Goal: Information Seeking & Learning: Learn about a topic

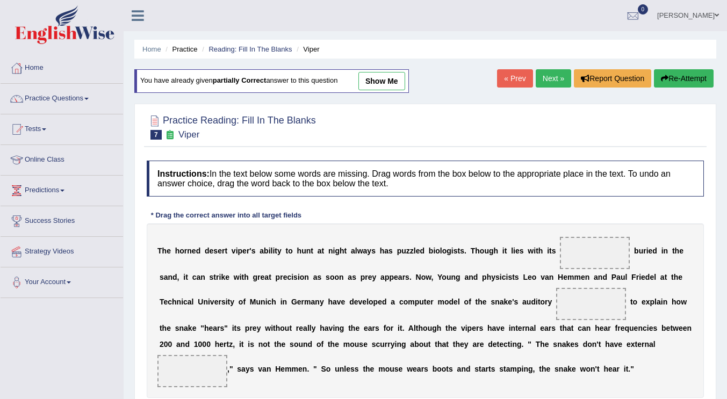
click at [427, 301] on b "e" at bounding box center [428, 302] width 4 height 9
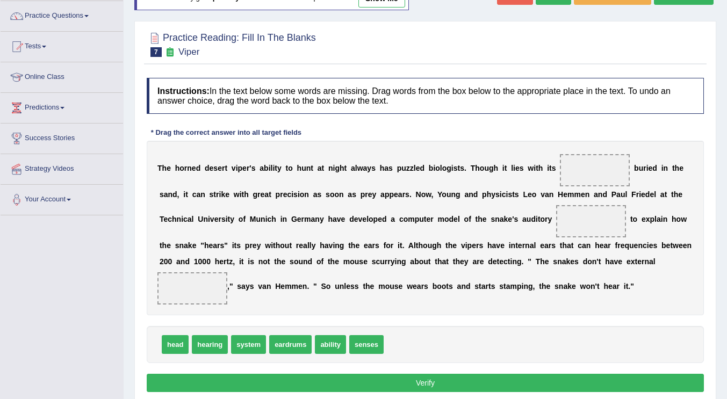
scroll to position [78, 0]
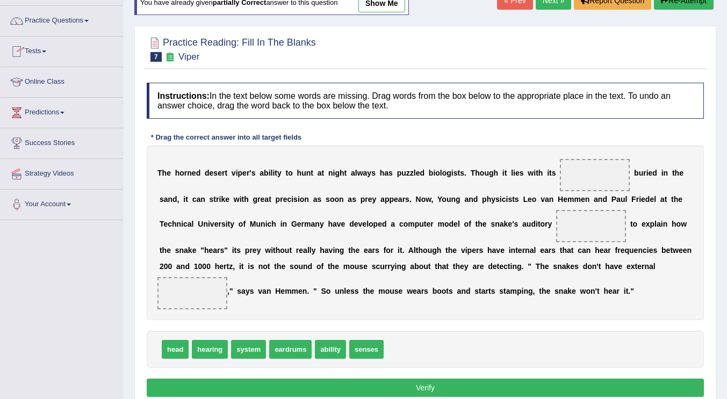
click at [70, 88] on link "Online Class" at bounding box center [62, 80] width 123 height 27
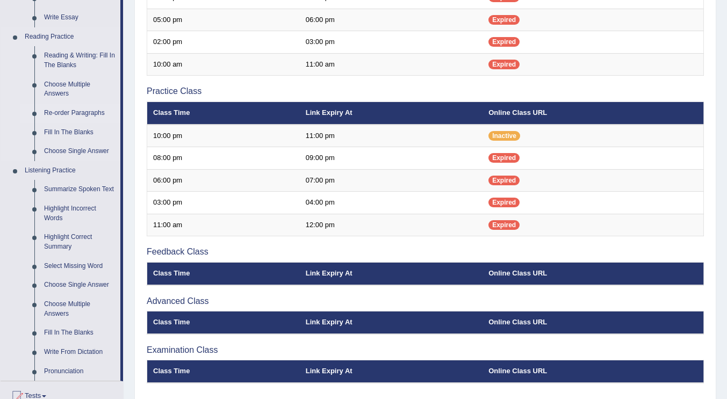
scroll to position [306, 0]
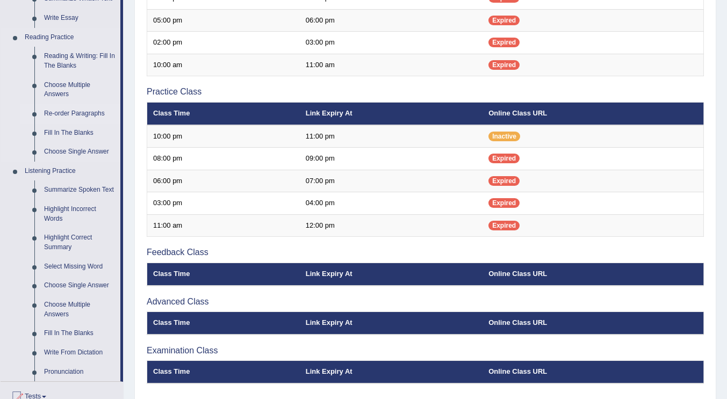
click at [84, 114] on link "Re-order Paragraphs" at bounding box center [79, 113] width 81 height 19
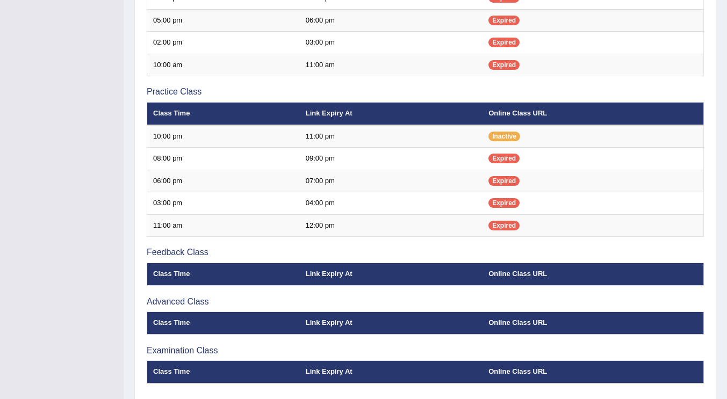
scroll to position [222, 0]
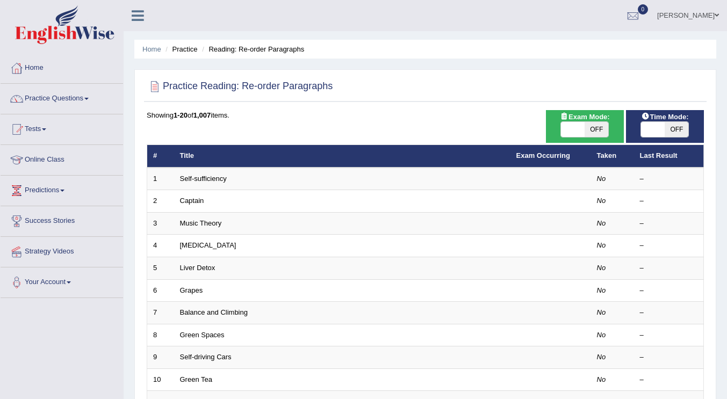
click at [604, 128] on span "OFF" at bounding box center [597, 129] width 24 height 15
checkbox input "true"
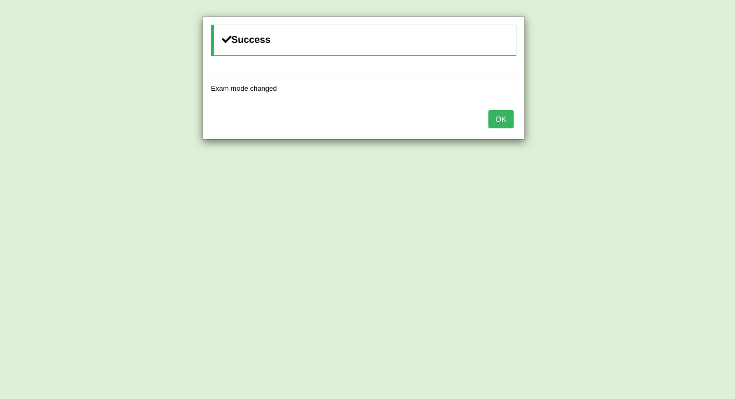
click at [497, 106] on div "OK" at bounding box center [363, 121] width 321 height 38
click at [499, 120] on button "OK" at bounding box center [501, 119] width 25 height 18
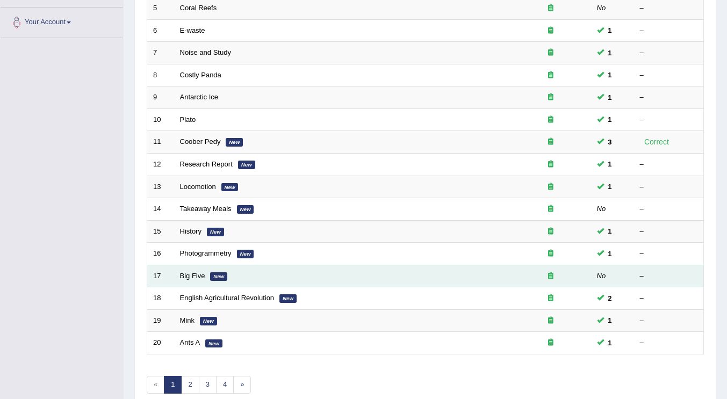
scroll to position [312, 0]
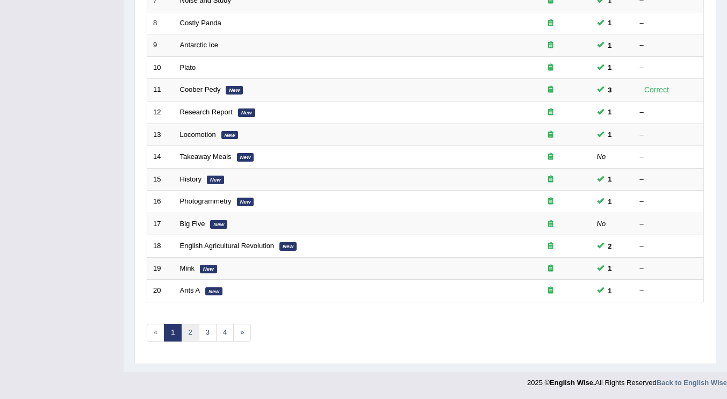
click at [194, 333] on link "2" at bounding box center [190, 333] width 18 height 18
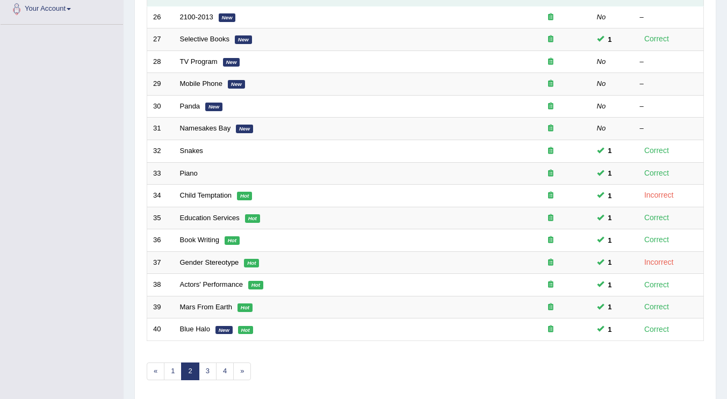
scroll to position [312, 0]
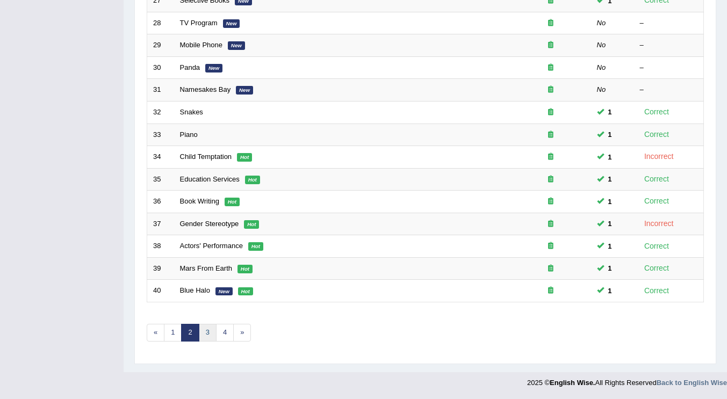
click at [209, 338] on link "3" at bounding box center [208, 333] width 18 height 18
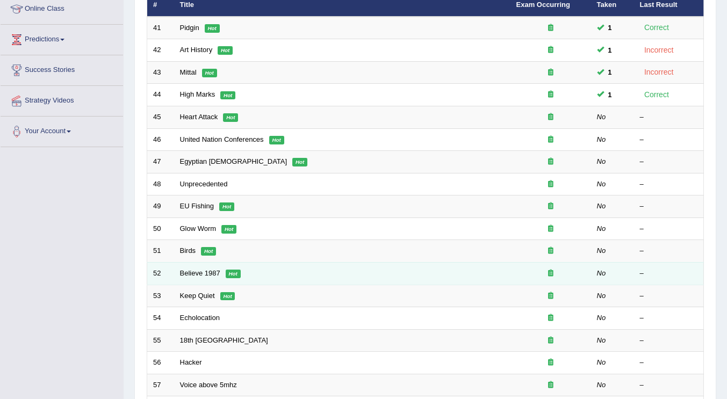
scroll to position [97, 0]
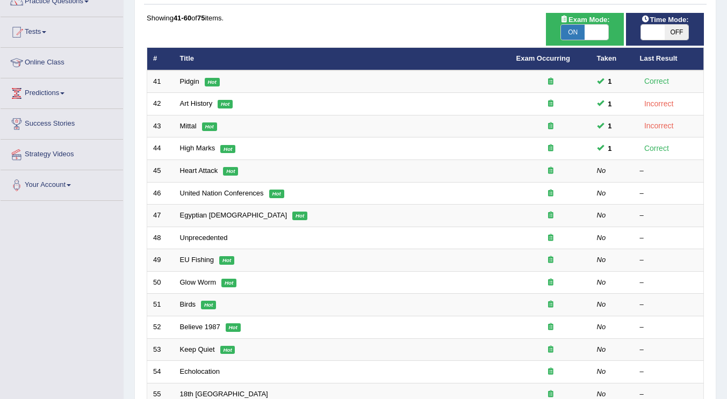
click at [684, 27] on span "OFF" at bounding box center [677, 32] width 24 height 15
checkbox input "true"
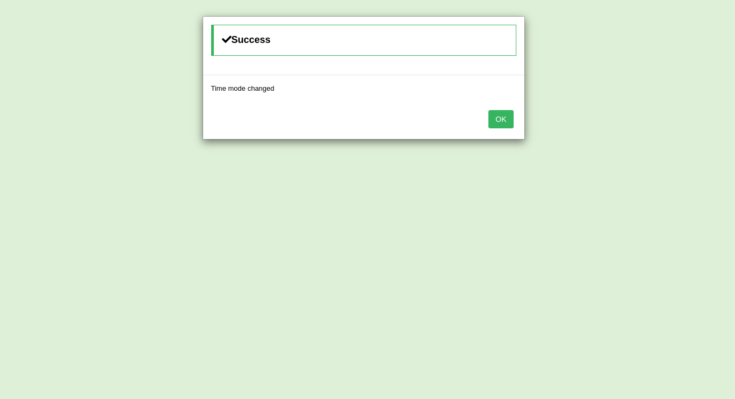
click at [509, 125] on button "OK" at bounding box center [501, 119] width 25 height 18
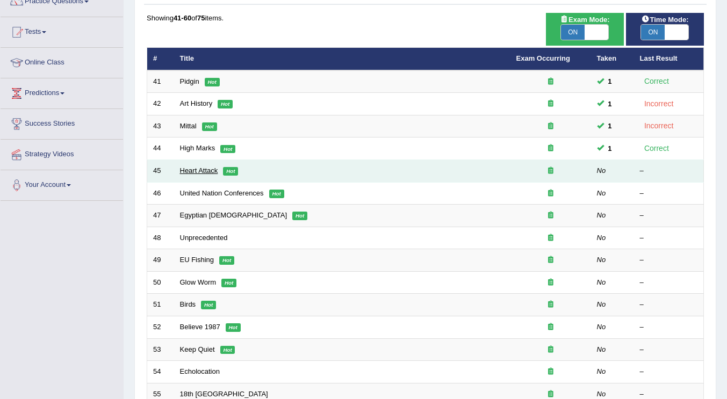
click at [194, 169] on link "Heart Attack" at bounding box center [199, 171] width 38 height 8
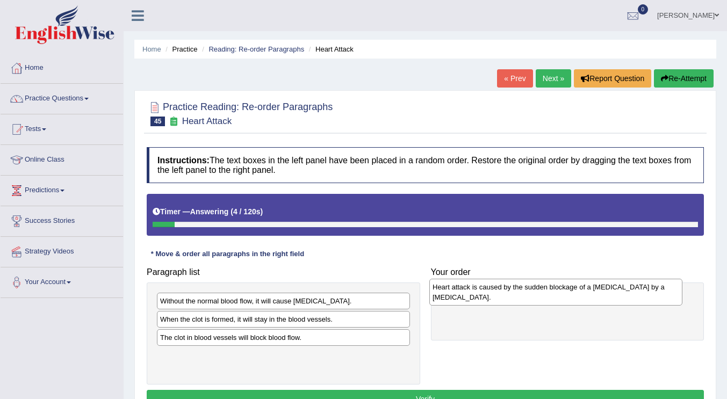
drag, startPoint x: 207, startPoint y: 348, endPoint x: 480, endPoint y: 297, distance: 277.3
click at [480, 297] on div "Heart attack is caused by the sudden blockage of a coronary artery by a blood c…" at bounding box center [556, 292] width 253 height 27
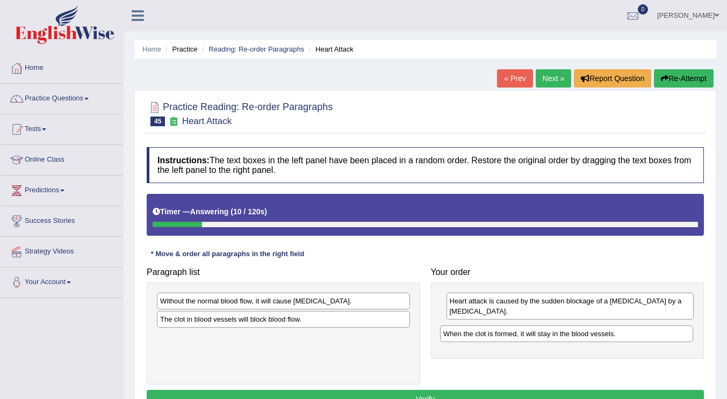
drag, startPoint x: 259, startPoint y: 321, endPoint x: 542, endPoint y: 336, distance: 283.7
click at [542, 336] on div "When the clot is formed, it will stay in the blood vessels." at bounding box center [566, 334] width 253 height 17
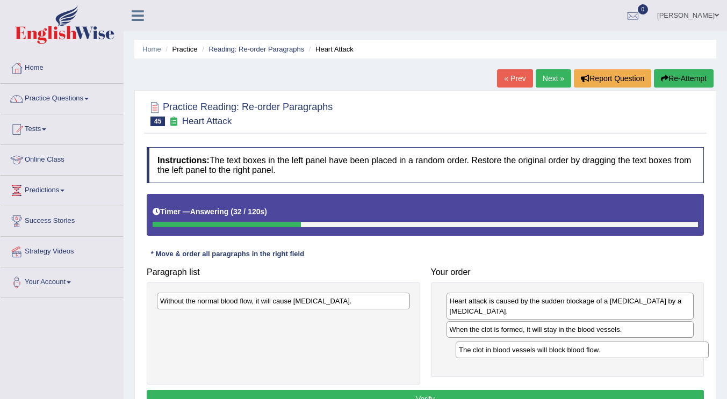
drag, startPoint x: 294, startPoint y: 320, endPoint x: 593, endPoint y: 351, distance: 300.5
click at [593, 351] on div "The clot in blood vessels will block blood flow." at bounding box center [582, 350] width 253 height 17
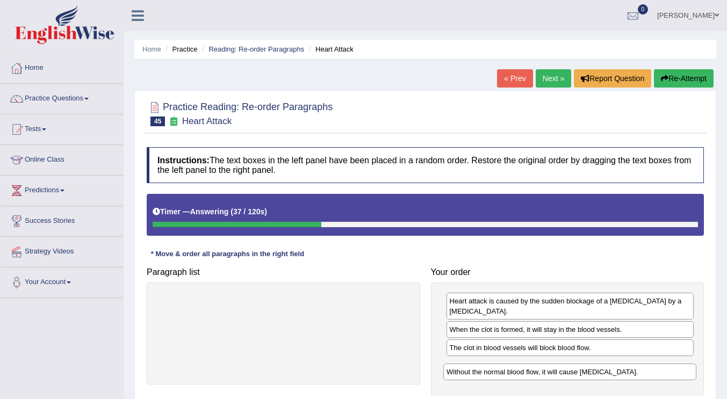
drag, startPoint x: 326, startPoint y: 298, endPoint x: 614, endPoint y: 365, distance: 296.3
click at [614, 365] on div "Without the normal blood flow, it will cause muscle contraction." at bounding box center [570, 372] width 253 height 17
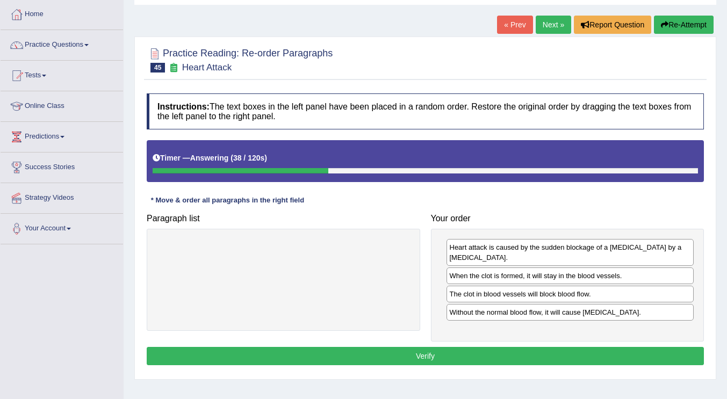
click at [456, 353] on button "Verify" at bounding box center [425, 356] width 557 height 18
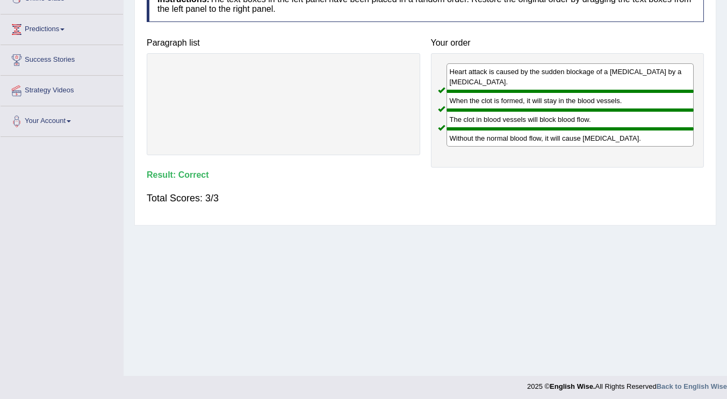
scroll to position [0, 0]
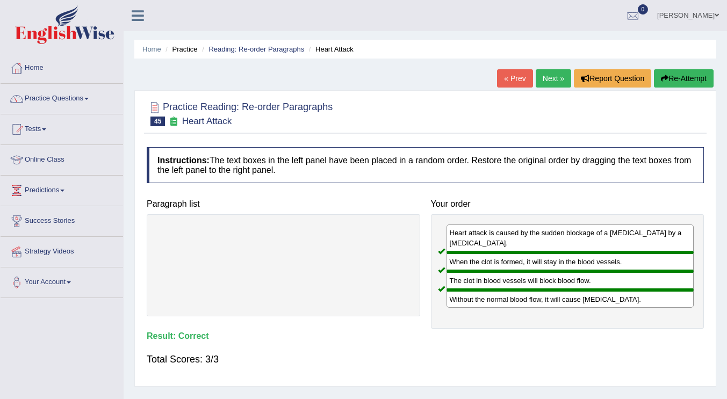
click at [543, 80] on link "Next »" at bounding box center [553, 78] width 35 height 18
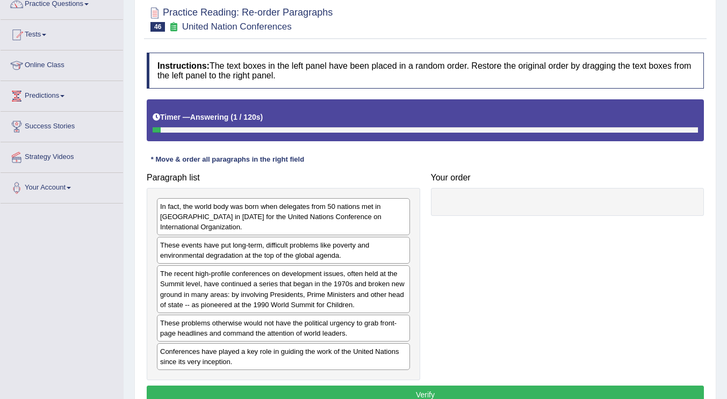
scroll to position [108, 0]
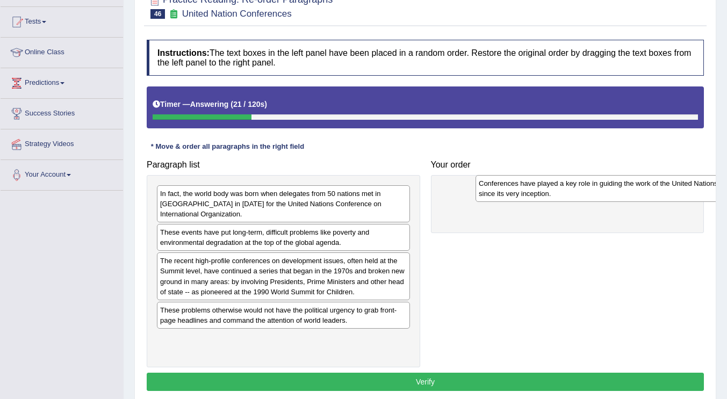
drag, startPoint x: 335, startPoint y: 350, endPoint x: 654, endPoint y: 195, distance: 354.6
click at [654, 195] on div "Conferences have played a key role in guiding the work of the United Nations si…" at bounding box center [602, 188] width 253 height 27
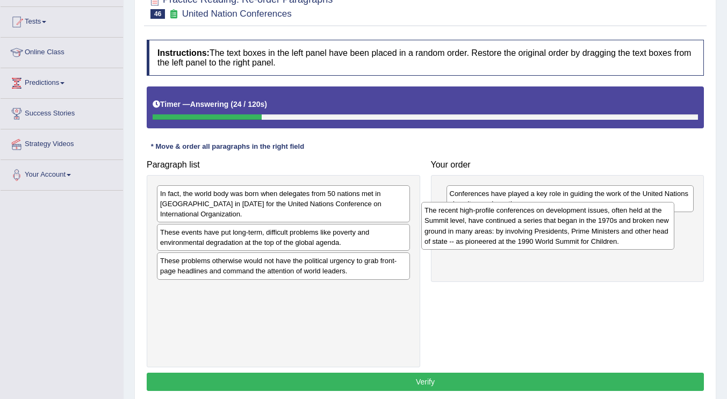
drag, startPoint x: 276, startPoint y: 280, endPoint x: 540, endPoint y: 230, distance: 269.3
click at [540, 230] on div "The recent high-profile conferences on development issues, often held at the Su…" at bounding box center [547, 225] width 253 height 47
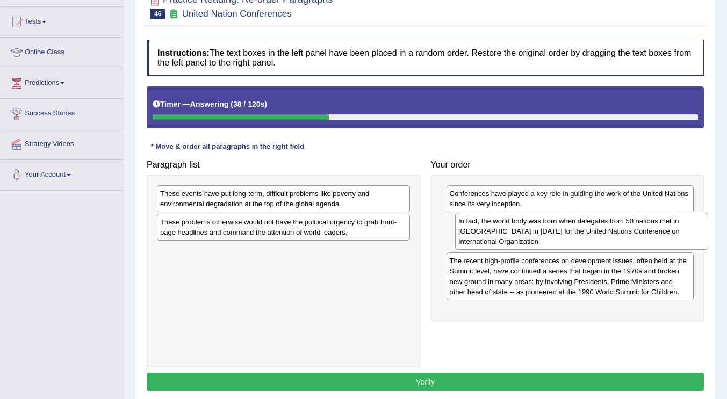
drag, startPoint x: 315, startPoint y: 202, endPoint x: 613, endPoint y: 229, distance: 299.6
click at [613, 229] on div "In fact, the world body was born when delegates from 50 nations met in [GEOGRAP…" at bounding box center [581, 231] width 253 height 37
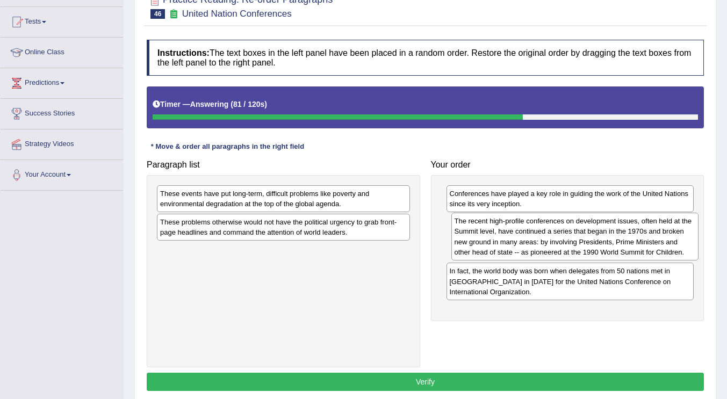
drag, startPoint x: 551, startPoint y: 284, endPoint x: 556, endPoint y: 245, distance: 40.1
click at [556, 245] on div "The recent high-profile conferences on development issues, often held at the Su…" at bounding box center [576, 236] width 248 height 47
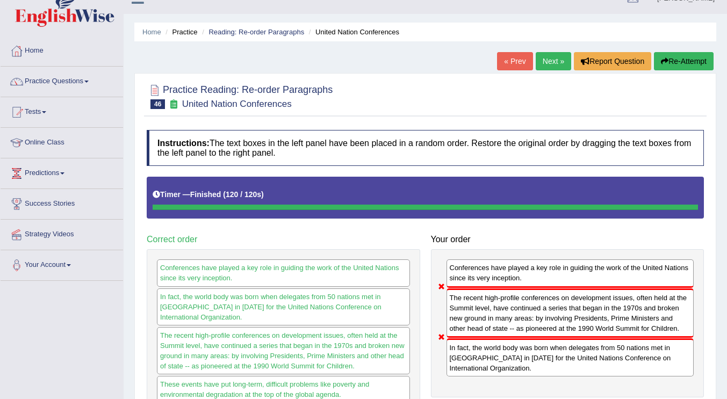
scroll to position [0, 0]
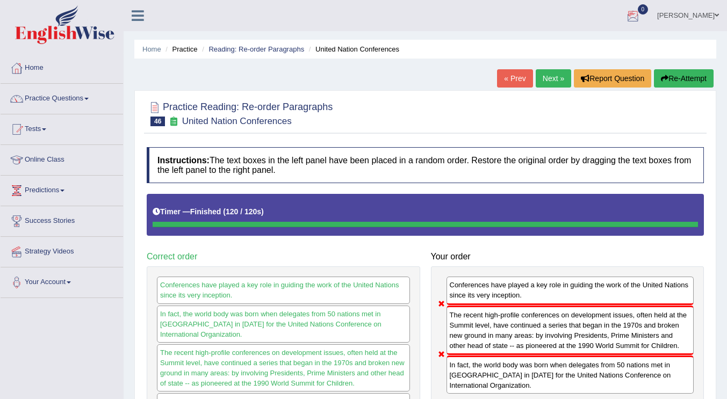
click at [689, 79] on button "Re-Attempt" at bounding box center [684, 78] width 60 height 18
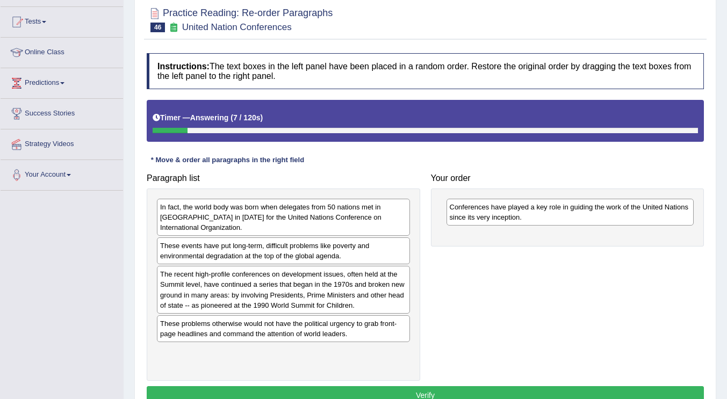
click at [459, 216] on div "Paragraph list In fact, the world body was born when delegates from 50 nations …" at bounding box center [425, 274] width 568 height 213
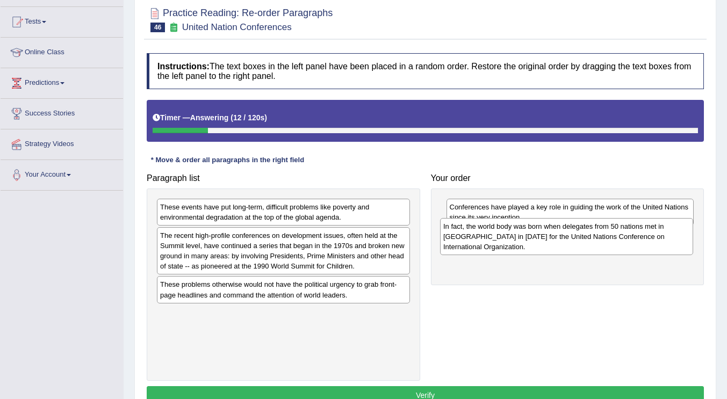
drag, startPoint x: 295, startPoint y: 225, endPoint x: 578, endPoint y: 244, distance: 284.0
click at [578, 244] on div "In fact, the world body was born when delegates from 50 nations met in [GEOGRAP…" at bounding box center [566, 236] width 253 height 37
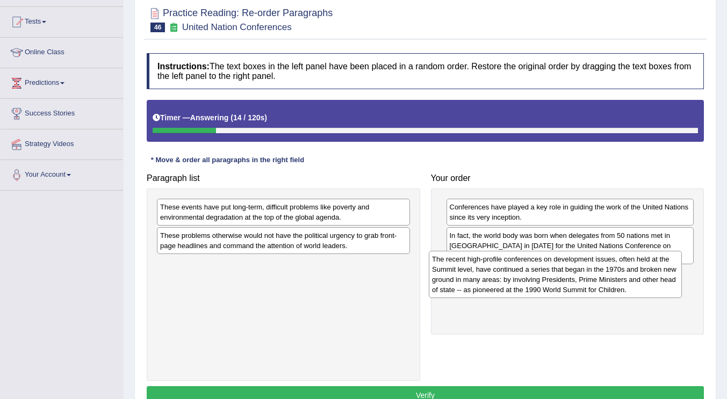
drag, startPoint x: 319, startPoint y: 257, endPoint x: 591, endPoint y: 281, distance: 273.0
click at [591, 281] on div "The recent high-profile conferences on development issues, often held at the Su…" at bounding box center [555, 274] width 253 height 47
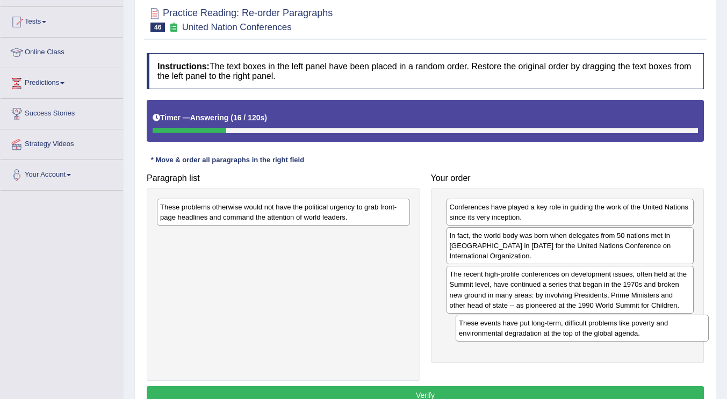
drag, startPoint x: 246, startPoint y: 217, endPoint x: 545, endPoint y: 333, distance: 320.7
click at [545, 333] on div "These events have put long-term, difficult problems like poverty and environmen…" at bounding box center [582, 328] width 253 height 27
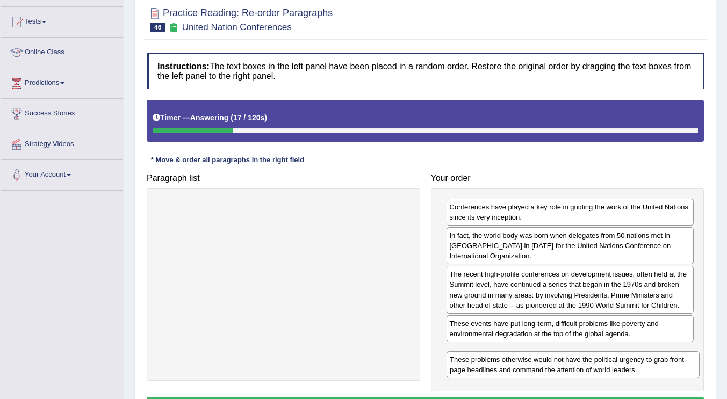
drag, startPoint x: 284, startPoint y: 224, endPoint x: 574, endPoint y: 376, distance: 327.5
click at [574, 376] on div "These problems otherwise would not have the political urgency to grab front-pag…" at bounding box center [573, 365] width 253 height 27
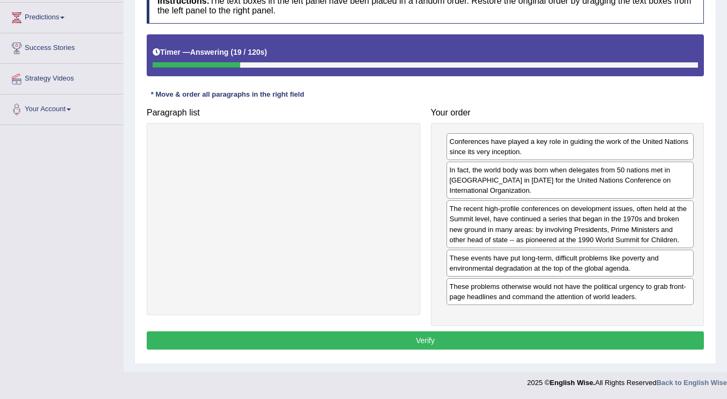
click at [515, 342] on button "Verify" at bounding box center [425, 341] width 557 height 18
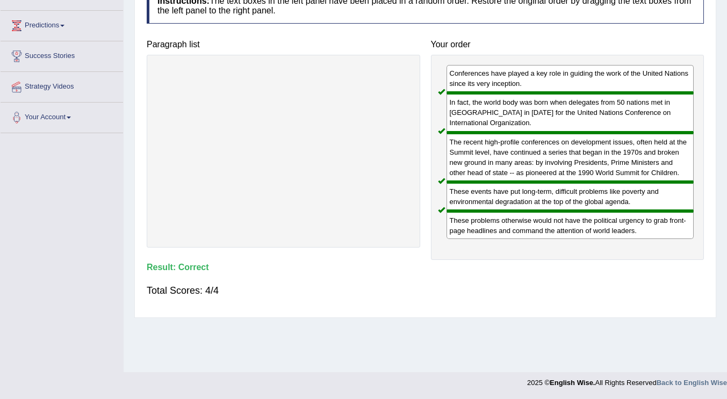
scroll to position [4, 0]
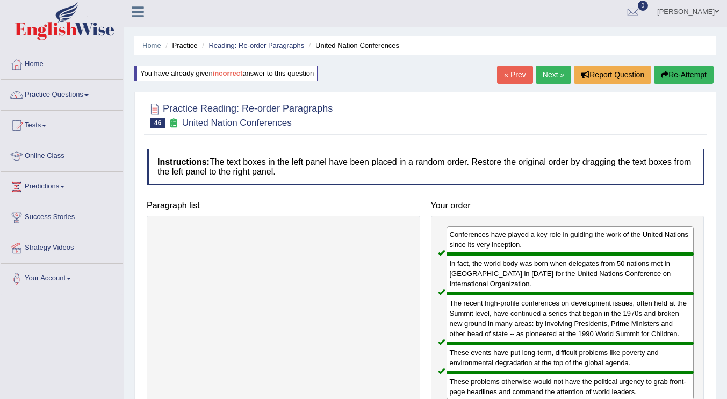
click at [556, 69] on link "Next »" at bounding box center [553, 75] width 35 height 18
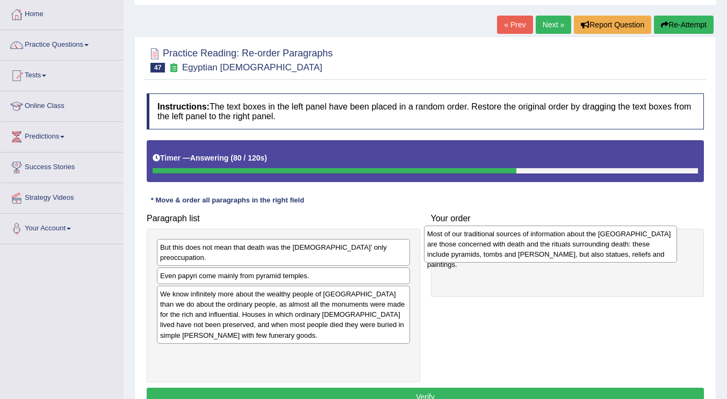
drag, startPoint x: 345, startPoint y: 253, endPoint x: 612, endPoint y: 240, distance: 267.5
click at [612, 240] on div "Most of our traditional sources of information about the Old Kingdom are those …" at bounding box center [550, 244] width 253 height 37
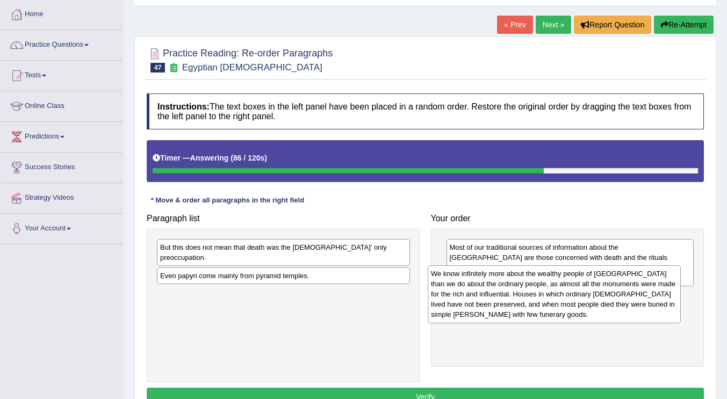
drag, startPoint x: 304, startPoint y: 320, endPoint x: 575, endPoint y: 310, distance: 271.7
click at [575, 310] on div "We know infinitely more about the wealthy people of Egypt than we do about the …" at bounding box center [554, 295] width 253 height 58
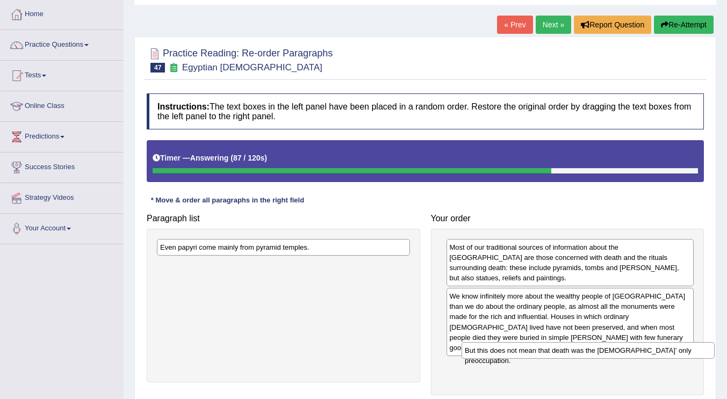
drag, startPoint x: 358, startPoint y: 256, endPoint x: 662, endPoint y: 359, distance: 321.8
click at [662, 359] on div "But this does not mean that death was the Egyptians’ only preoccupation." at bounding box center [588, 350] width 253 height 17
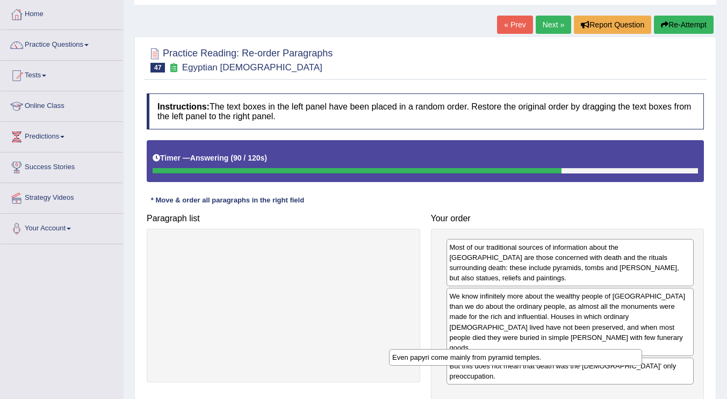
drag, startPoint x: 366, startPoint y: 253, endPoint x: 599, endPoint y: 363, distance: 258.0
click at [599, 363] on div "Even papyri come mainly from pyramid temples." at bounding box center [515, 357] width 253 height 17
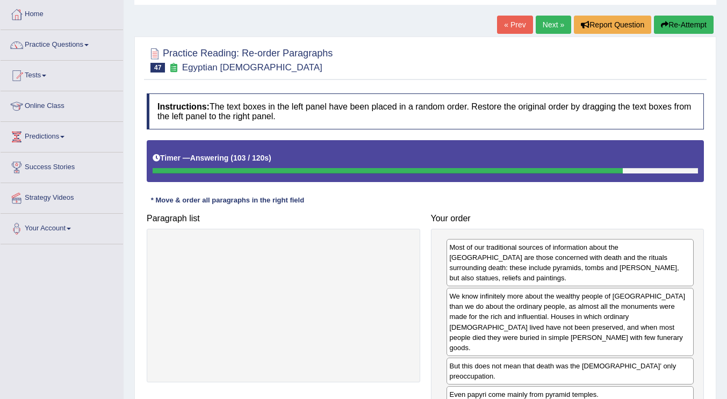
scroll to position [161, 0]
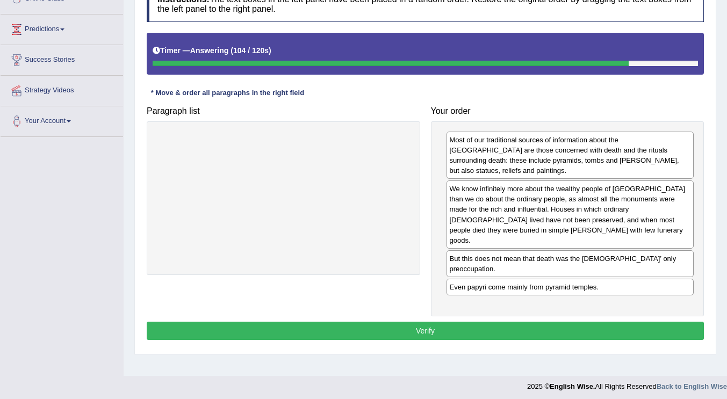
click at [437, 322] on button "Verify" at bounding box center [425, 331] width 557 height 18
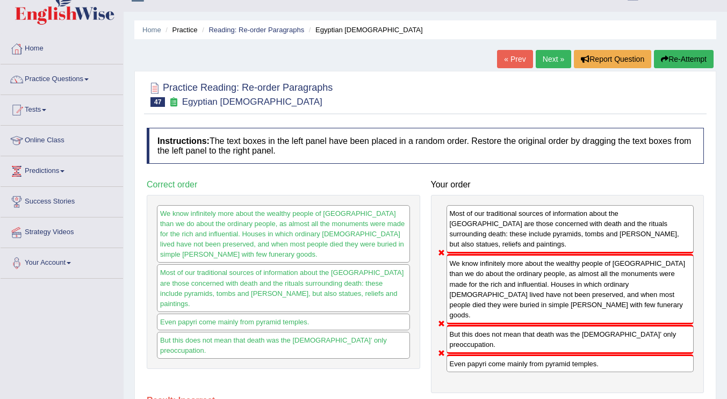
scroll to position [0, 0]
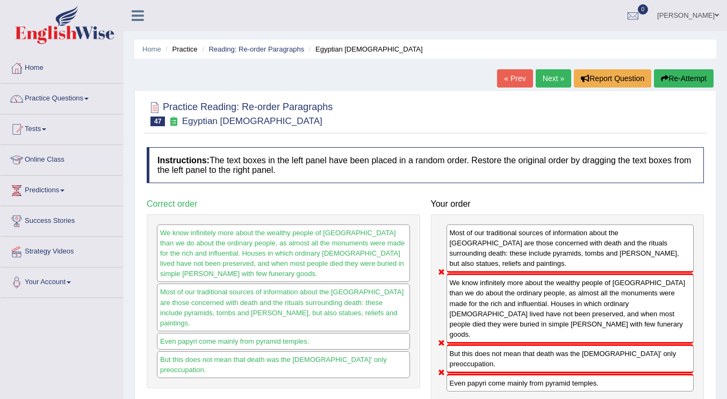
click at [549, 77] on link "Next »" at bounding box center [553, 78] width 35 height 18
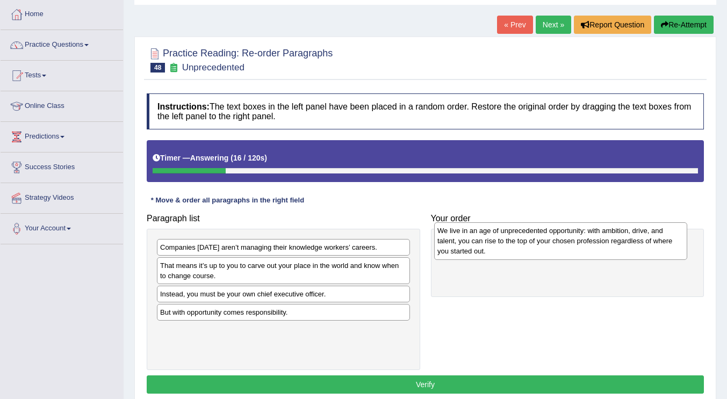
drag, startPoint x: 241, startPoint y: 337, endPoint x: 519, endPoint y: 255, distance: 289.2
click at [519, 255] on div "We live in an age of unprecedented opportunity: with ambition, drive, and talen…" at bounding box center [560, 241] width 253 height 37
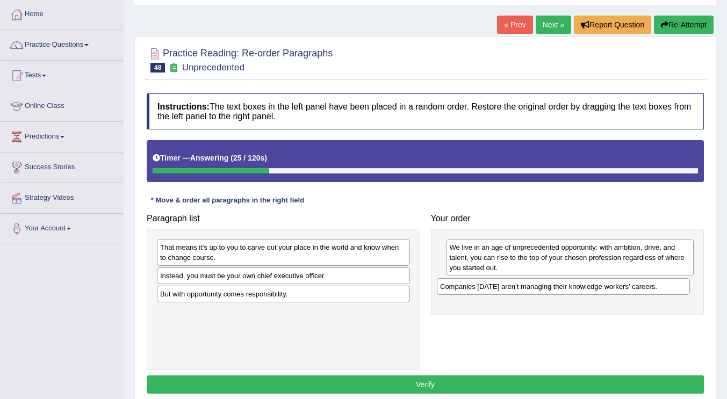
drag, startPoint x: 328, startPoint y: 248, endPoint x: 609, endPoint y: 288, distance: 282.8
click at [609, 288] on div "Companies [DATE] aren’t managing their knowledge workers’ careers." at bounding box center [563, 286] width 253 height 17
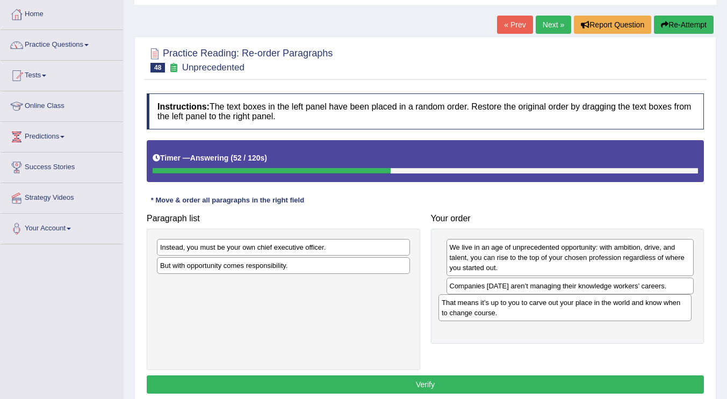
drag, startPoint x: 342, startPoint y: 255, endPoint x: 624, endPoint y: 310, distance: 287.1
click at [624, 310] on div "That means it’s up to you to carve out your place in the world and know when to…" at bounding box center [565, 308] width 253 height 27
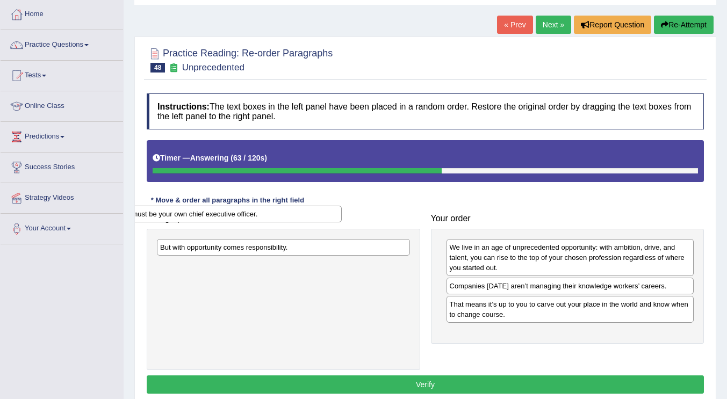
drag, startPoint x: 328, startPoint y: 251, endPoint x: 260, endPoint y: 218, distance: 76.0
click at [260, 218] on div "Instead, you must be your own chief executive officer." at bounding box center [215, 214] width 253 height 17
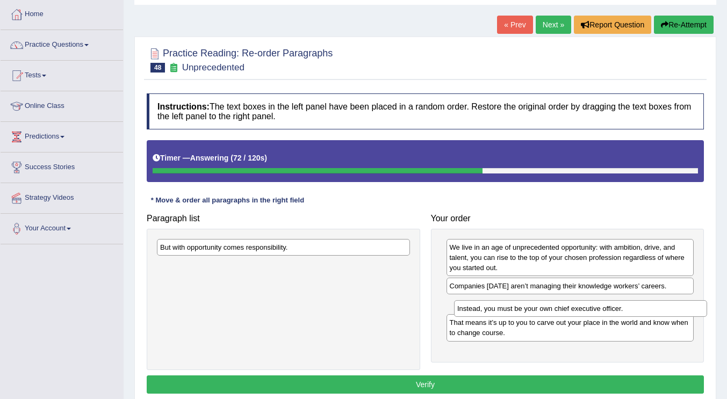
drag, startPoint x: 304, startPoint y: 270, endPoint x: 602, endPoint y: 313, distance: 300.4
click at [602, 313] on div "Instead, you must be your own chief executive officer." at bounding box center [580, 309] width 253 height 17
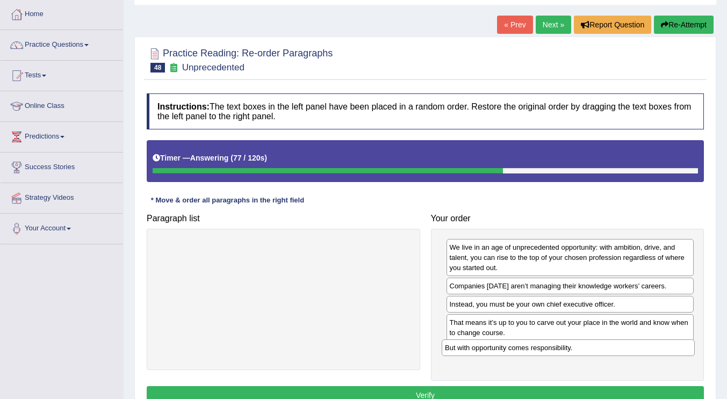
drag, startPoint x: 249, startPoint y: 249, endPoint x: 534, endPoint y: 349, distance: 302.1
click at [534, 349] on div "But with opportunity comes responsibility." at bounding box center [568, 348] width 253 height 17
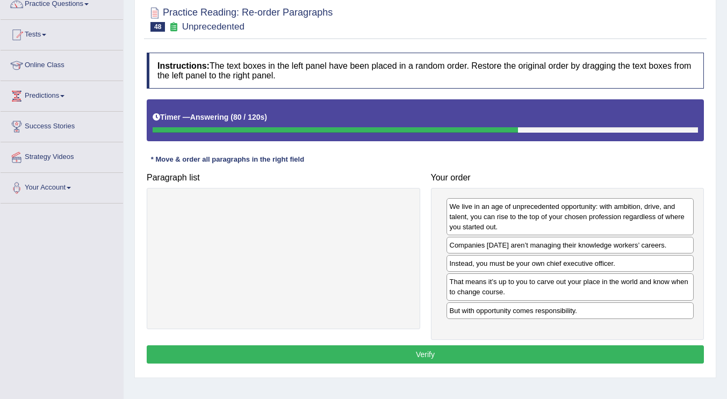
scroll to position [108, 0]
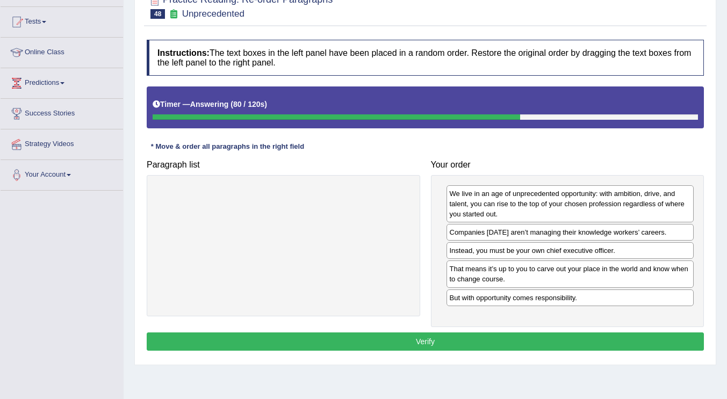
click at [448, 345] on button "Verify" at bounding box center [425, 342] width 557 height 18
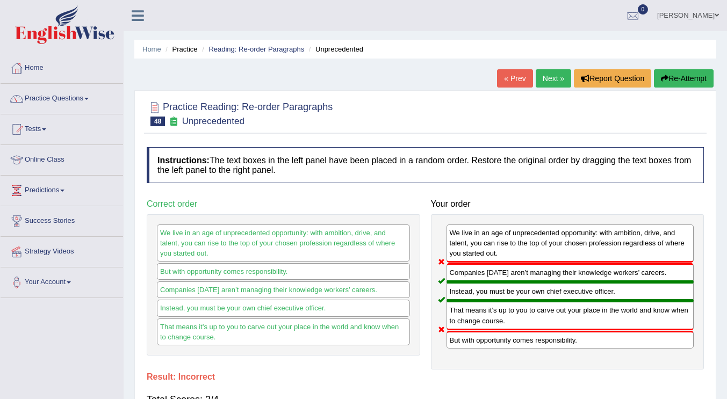
scroll to position [0, 0]
click at [550, 73] on link "Next »" at bounding box center [553, 78] width 35 height 18
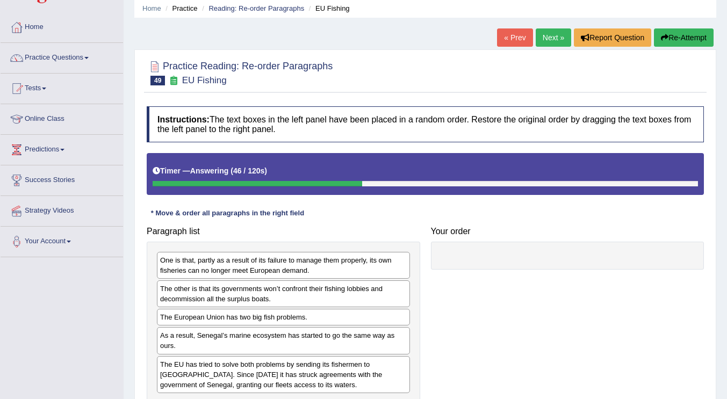
scroll to position [54, 0]
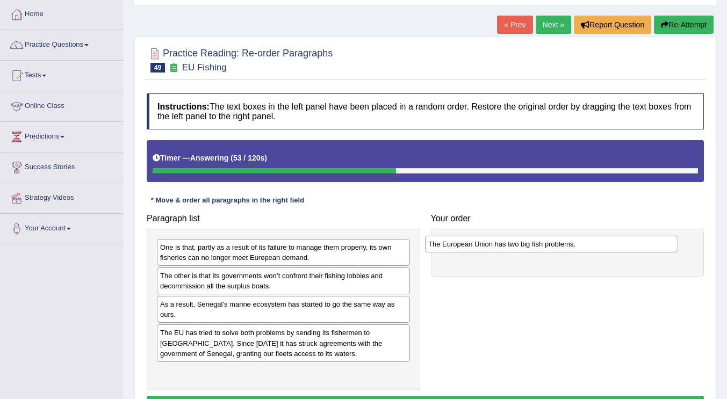
drag, startPoint x: 277, startPoint y: 306, endPoint x: 545, endPoint y: 246, distance: 274.9
click at [545, 246] on div "The European Union has two big fish problems." at bounding box center [551, 244] width 253 height 17
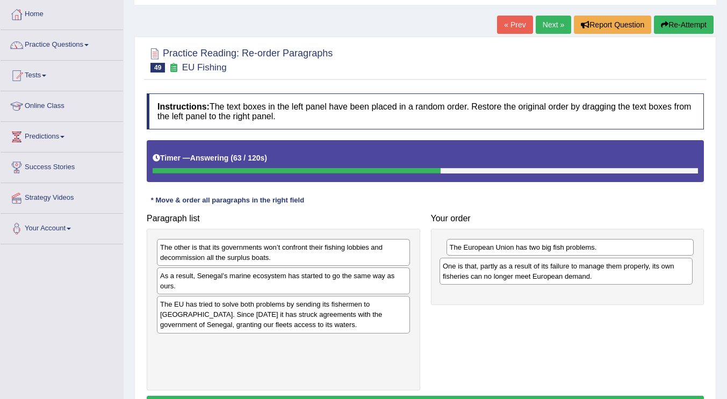
drag, startPoint x: 237, startPoint y: 257, endPoint x: 519, endPoint y: 276, distance: 283.4
click at [519, 276] on div "One is that, partly as a result of its failure to manage them properly, its own…" at bounding box center [566, 271] width 253 height 27
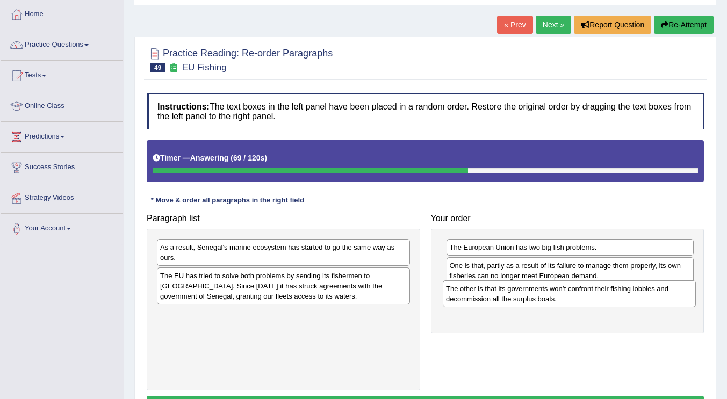
drag, startPoint x: 239, startPoint y: 258, endPoint x: 525, endPoint y: 299, distance: 289.0
click at [525, 299] on div "The other is that its governments won’t confront their fishing lobbies and deco…" at bounding box center [569, 294] width 253 height 27
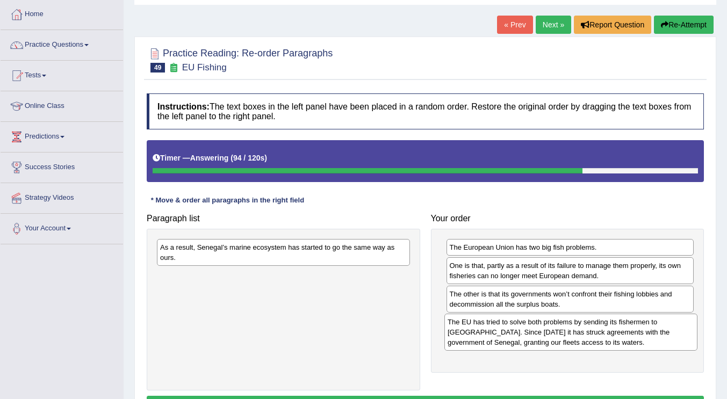
drag, startPoint x: 253, startPoint y: 291, endPoint x: 540, endPoint y: 338, distance: 291.3
click at [540, 338] on div "The EU has tried to solve both problems by sending its fishermen to West Africa…" at bounding box center [571, 332] width 253 height 37
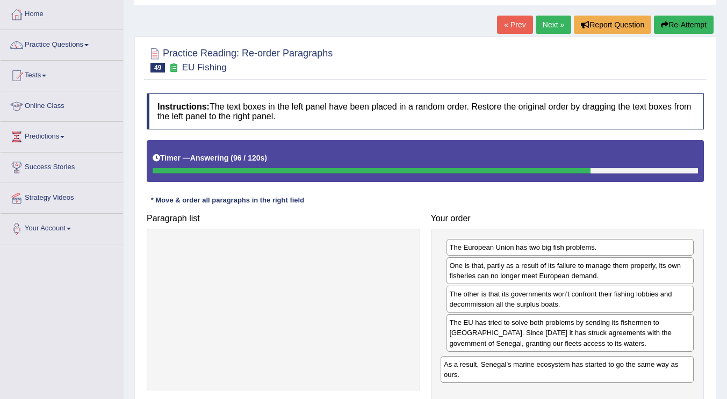
drag, startPoint x: 273, startPoint y: 255, endPoint x: 557, endPoint y: 372, distance: 307.1
click at [557, 372] on div "As a result, Senegal’s marine ecosystem has started to go the same way as ours." at bounding box center [567, 369] width 253 height 27
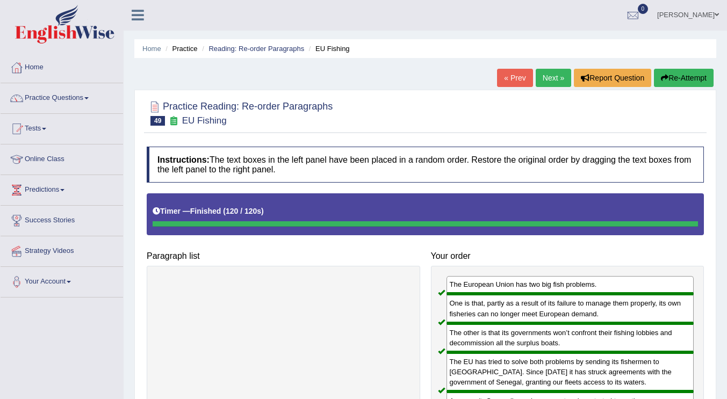
scroll to position [0, 0]
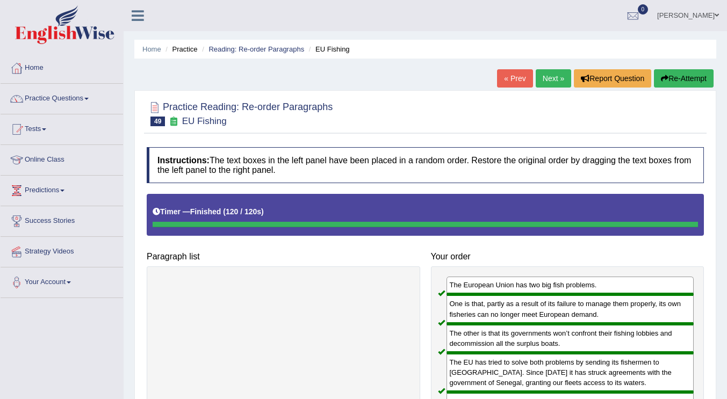
click at [557, 82] on link "Next »" at bounding box center [553, 78] width 35 height 18
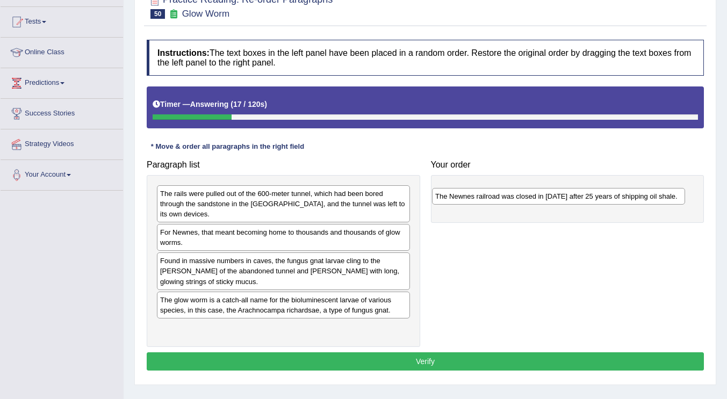
drag, startPoint x: 261, startPoint y: 237, endPoint x: 536, endPoint y: 201, distance: 277.6
click at [536, 201] on div "The Newnes railroad was closed in [DATE] after 25 years of shipping oil shale." at bounding box center [558, 196] width 253 height 17
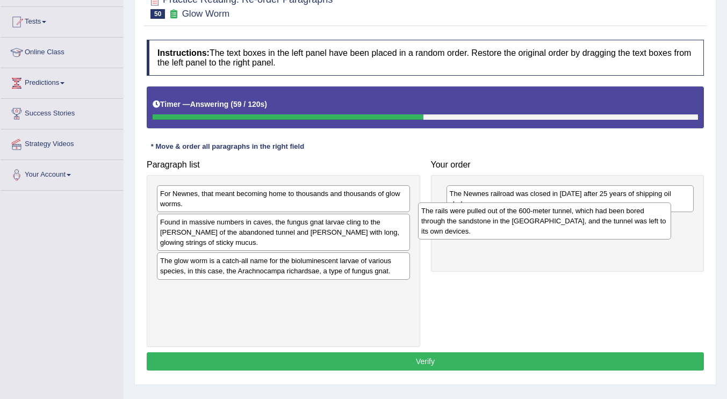
drag, startPoint x: 299, startPoint y: 208, endPoint x: 561, endPoint y: 225, distance: 261.8
click at [561, 225] on div "The rails were pulled out of the 600-meter tunnel, which had been bored through…" at bounding box center [544, 221] width 253 height 37
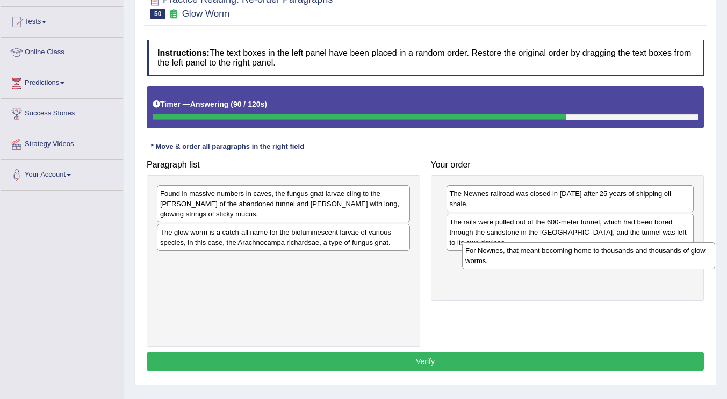
drag, startPoint x: 345, startPoint y: 208, endPoint x: 650, endPoint y: 264, distance: 310.6
click at [650, 264] on div "For Newnes, that meant becoming home to thousands and thousands of glow worms." at bounding box center [588, 255] width 253 height 27
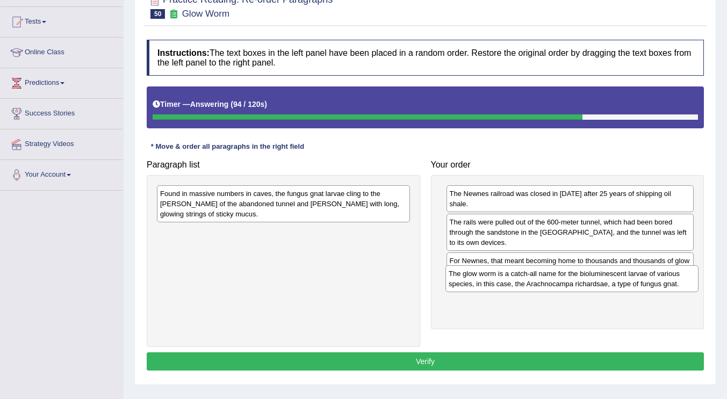
drag, startPoint x: 310, startPoint y: 240, endPoint x: 599, endPoint y: 282, distance: 291.6
click at [599, 282] on div "The glow worm is a catch-all name for the bioluminescent larvae of various spec…" at bounding box center [572, 279] width 253 height 27
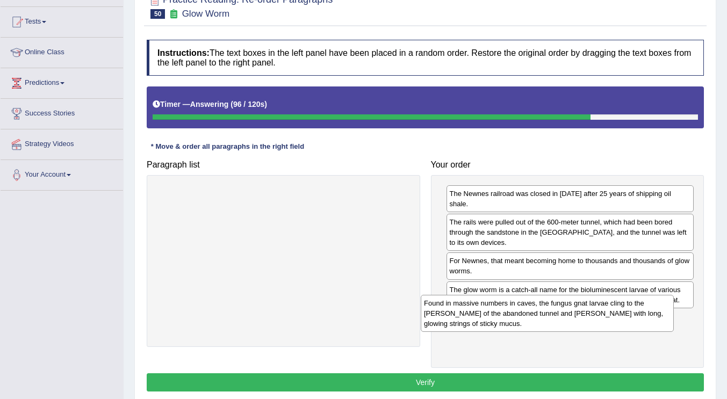
drag, startPoint x: 280, startPoint y: 200, endPoint x: 544, endPoint y: 310, distance: 285.8
click at [544, 310] on div "Found in massive numbers in caves, the fungus gnat larvae cling to the [PERSON_…" at bounding box center [547, 313] width 253 height 37
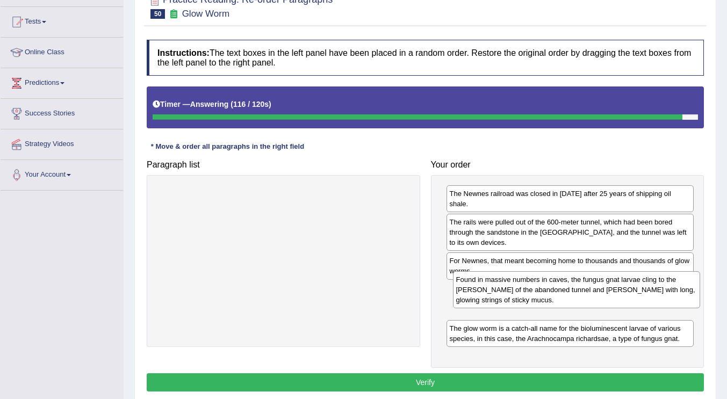
drag, startPoint x: 512, startPoint y: 322, endPoint x: 519, endPoint y: 294, distance: 29.2
click at [519, 294] on div "Found in massive numbers in caves, the fungus gnat larvae cling to the [PERSON_…" at bounding box center [577, 289] width 248 height 37
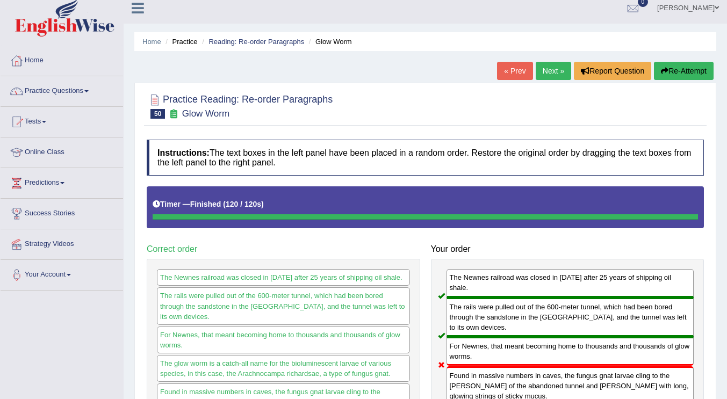
scroll to position [4, 0]
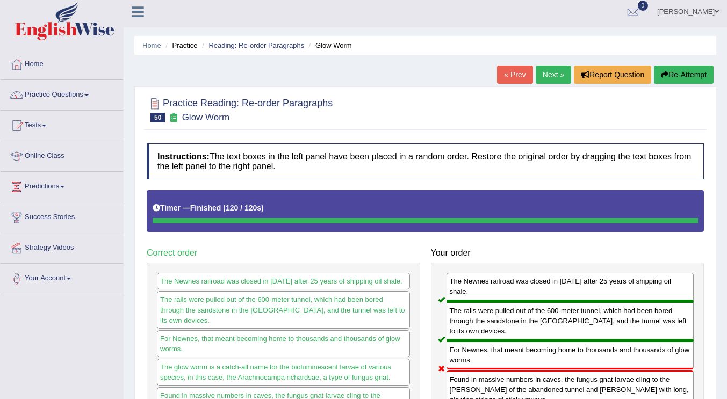
click at [543, 75] on link "Next »" at bounding box center [553, 75] width 35 height 18
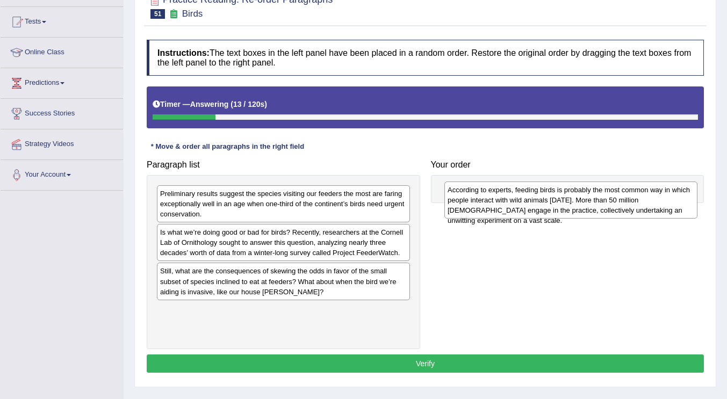
drag, startPoint x: 294, startPoint y: 337, endPoint x: 581, endPoint y: 217, distance: 311.8
click at [581, 217] on div "According to experts, feeding birds is probably the most common way in which pe…" at bounding box center [571, 200] width 253 height 37
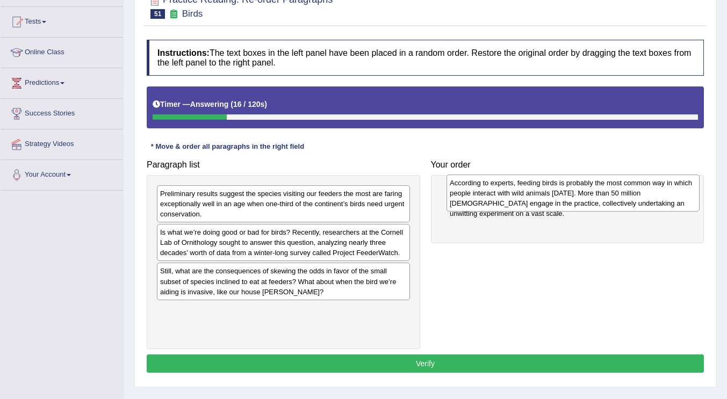
drag, startPoint x: 329, startPoint y: 324, endPoint x: 619, endPoint y: 196, distance: 316.5
click at [619, 196] on div "According to experts, feeding birds is probably the most common way in which pe…" at bounding box center [573, 193] width 253 height 37
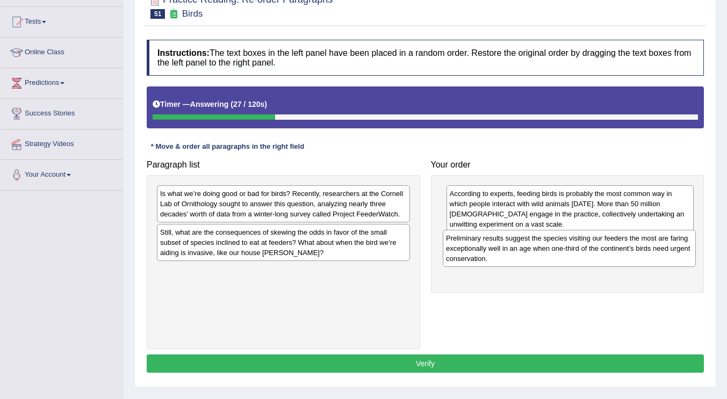
drag, startPoint x: 269, startPoint y: 206, endPoint x: 555, endPoint y: 251, distance: 289.5
click at [555, 251] on div "Preliminary results suggest the species visiting our feeders the most are farin…" at bounding box center [569, 248] width 253 height 37
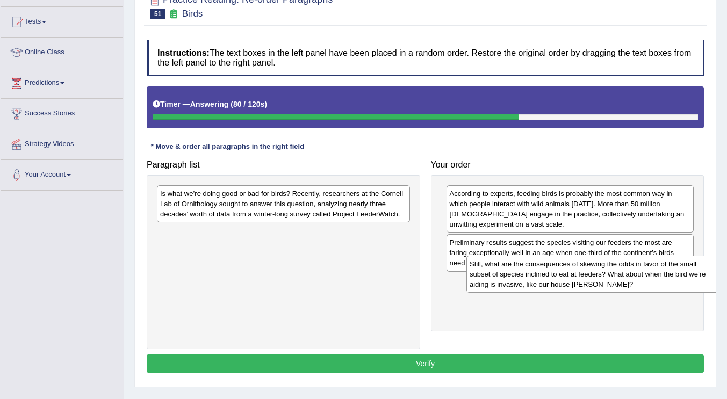
drag, startPoint x: 296, startPoint y: 238, endPoint x: 605, endPoint y: 269, distance: 311.3
click at [605, 269] on div "Still, what are the consequences of skewing the odds in favor of the small subs…" at bounding box center [593, 274] width 253 height 37
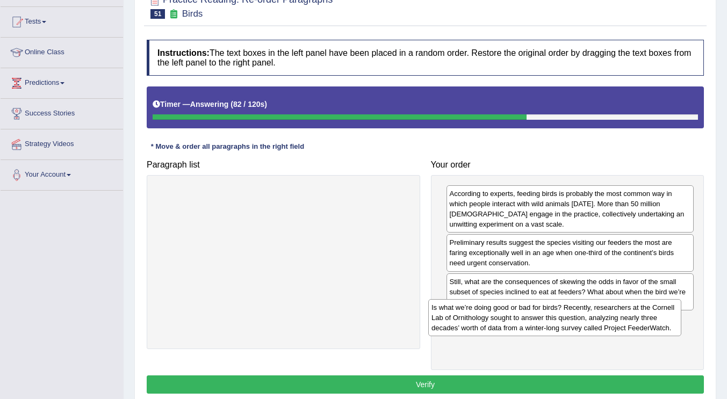
drag, startPoint x: 371, startPoint y: 210, endPoint x: 644, endPoint y: 321, distance: 294.4
click at [644, 321] on div "Is what we’re doing good or bad for birds? Recently, researchers at the Cornell…" at bounding box center [554, 317] width 253 height 37
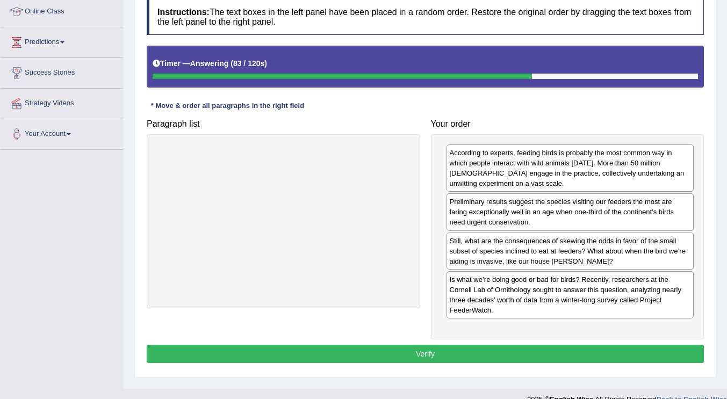
scroll to position [161, 0]
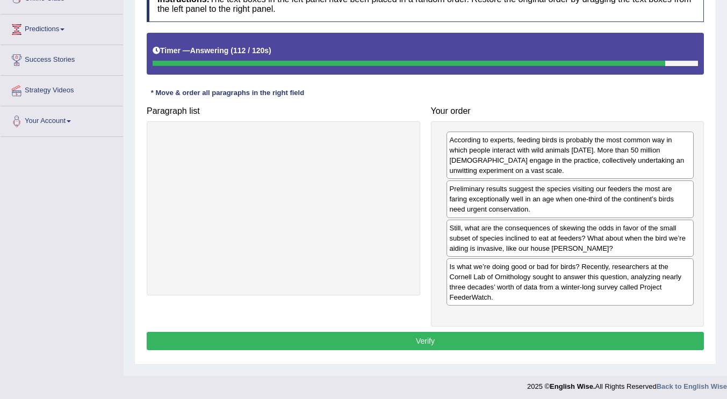
click at [433, 347] on button "Verify" at bounding box center [425, 341] width 557 height 18
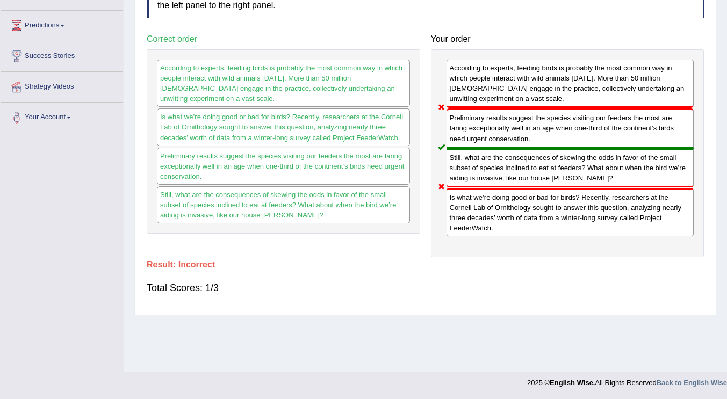
scroll to position [0, 0]
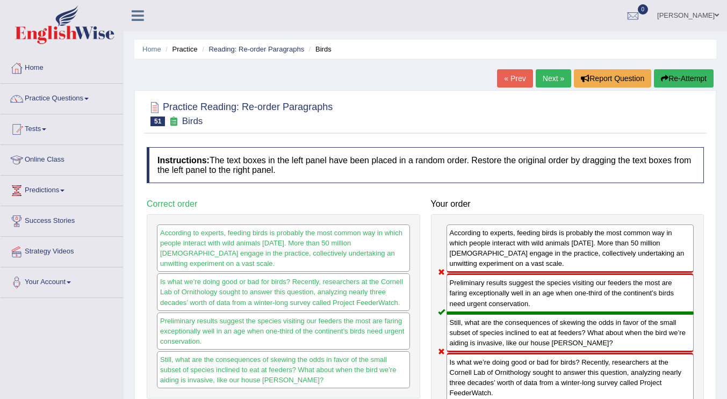
click at [557, 77] on link "Next »" at bounding box center [553, 78] width 35 height 18
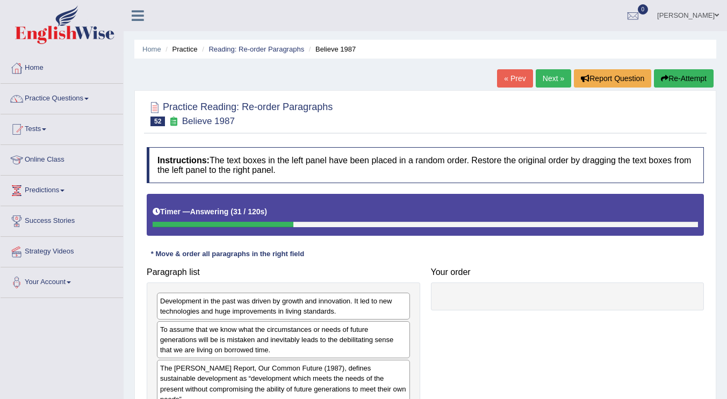
click at [244, 49] on link "Reading: Re-order Paragraphs" at bounding box center [257, 49] width 96 height 8
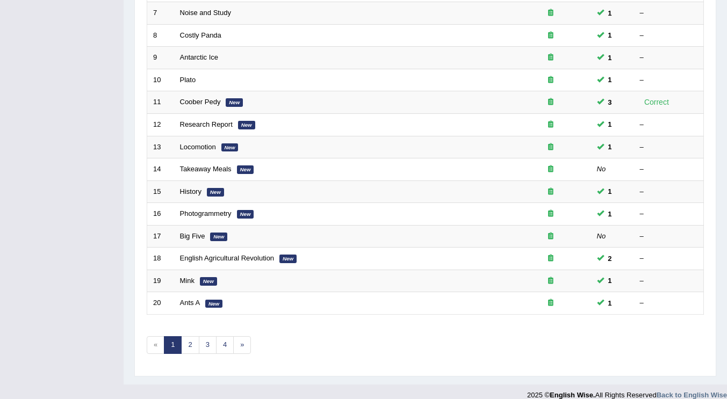
scroll to position [312, 0]
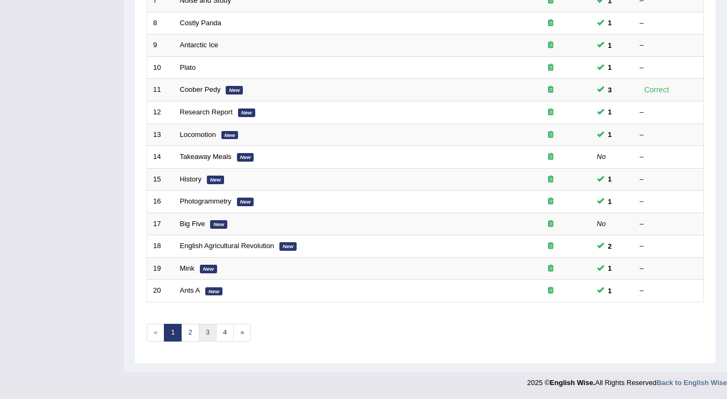
click at [204, 335] on link "3" at bounding box center [208, 333] width 18 height 18
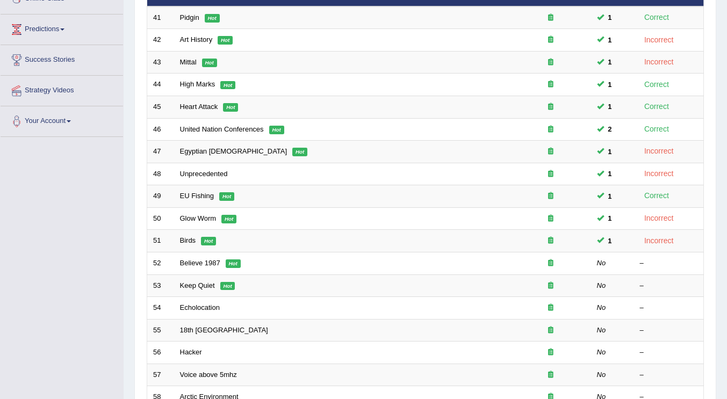
click at [194, 263] on link "Believe 1987" at bounding box center [200, 263] width 40 height 8
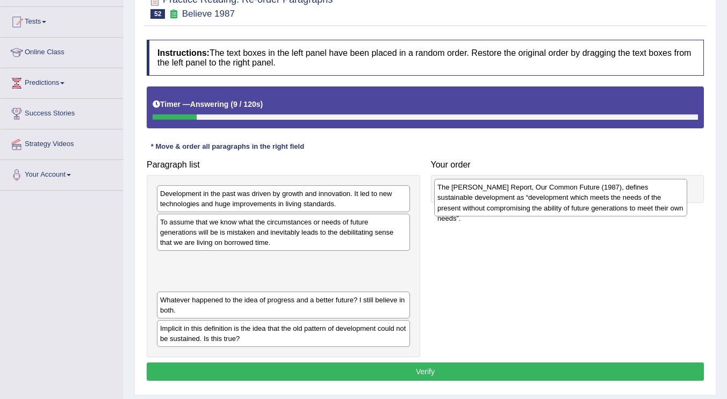
drag, startPoint x: 313, startPoint y: 281, endPoint x: 590, endPoint y: 208, distance: 287.0
click at [590, 208] on div "The [PERSON_NAME] Report, Our Common Future (1987), defines sustainable develop…" at bounding box center [560, 197] width 253 height 37
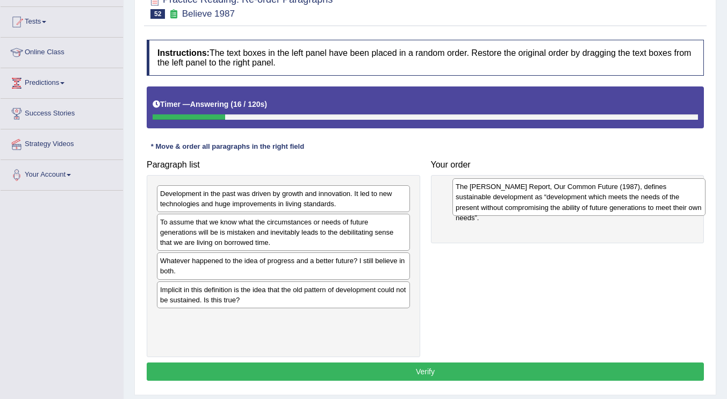
drag, startPoint x: 255, startPoint y: 277, endPoint x: 550, endPoint y: 203, distance: 304.8
click at [550, 203] on div "The [PERSON_NAME] Report, Our Common Future (1987), defines sustainable develop…" at bounding box center [579, 196] width 253 height 37
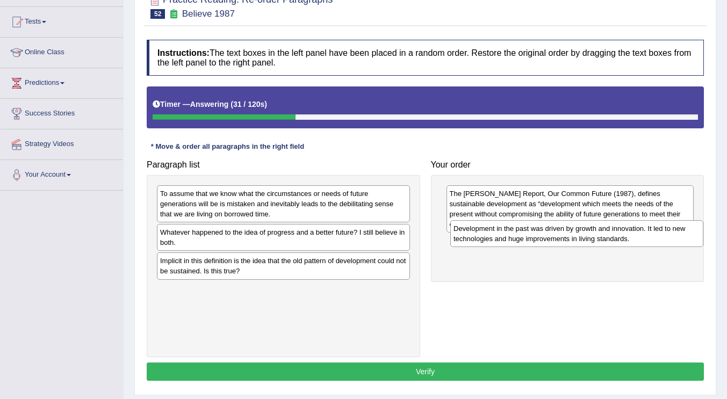
drag, startPoint x: 276, startPoint y: 198, endPoint x: 569, endPoint y: 233, distance: 295.6
click at [569, 233] on div "Development in the past was driven by growth and innovation. It led to new tech…" at bounding box center [577, 233] width 253 height 27
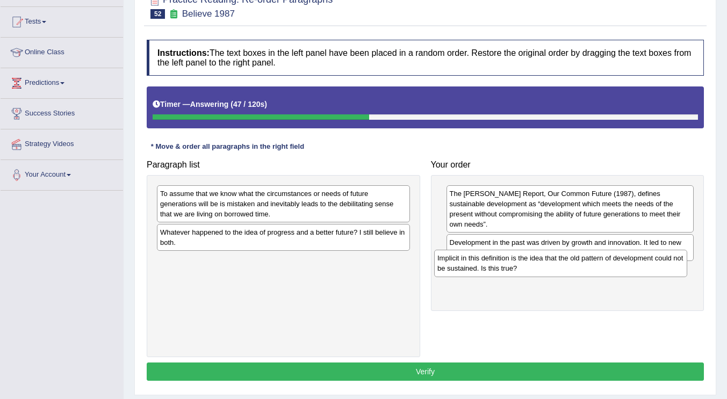
drag, startPoint x: 262, startPoint y: 275, endPoint x: 539, endPoint y: 273, distance: 277.4
click at [539, 273] on div "Implicit in this definition is the idea that the old pattern of development cou…" at bounding box center [560, 263] width 253 height 27
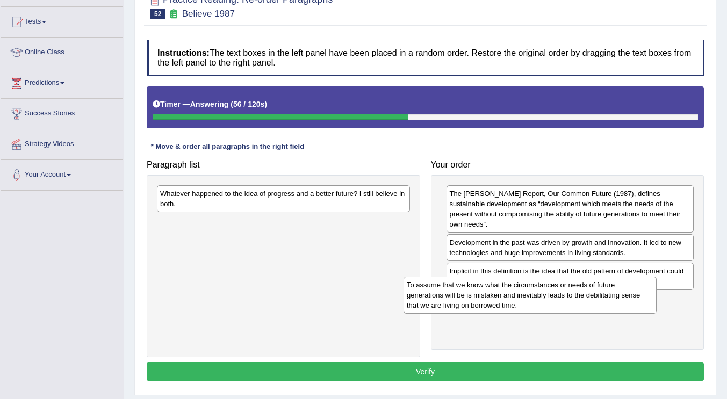
drag, startPoint x: 285, startPoint y: 205, endPoint x: 532, endPoint y: 297, distance: 263.6
click at [532, 297] on div "To assume that we know what the circumstances or needs of future generations wi…" at bounding box center [530, 295] width 253 height 37
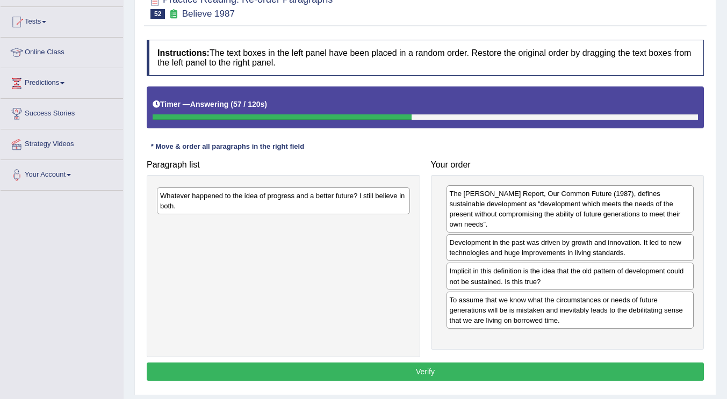
drag, startPoint x: 318, startPoint y: 190, endPoint x: 321, endPoint y: 204, distance: 14.9
click at [318, 192] on div "Whatever happened to the idea of progress and a better future? I still believe …" at bounding box center [283, 201] width 253 height 27
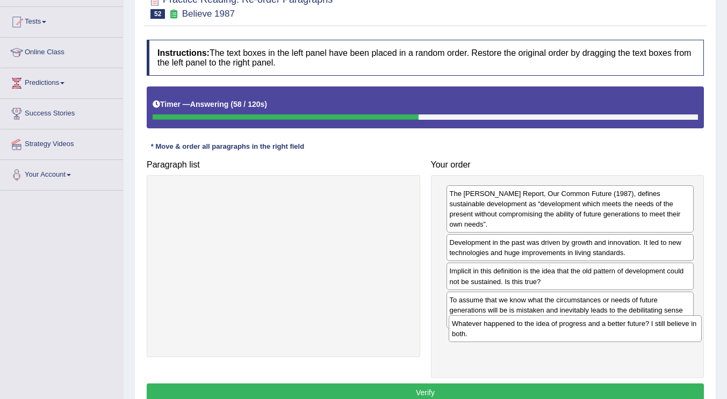
drag, startPoint x: 323, startPoint y: 205, endPoint x: 614, endPoint y: 335, distance: 319.6
click at [614, 335] on div "Whatever happened to the idea of progress and a better future? I still believe …" at bounding box center [575, 329] width 253 height 27
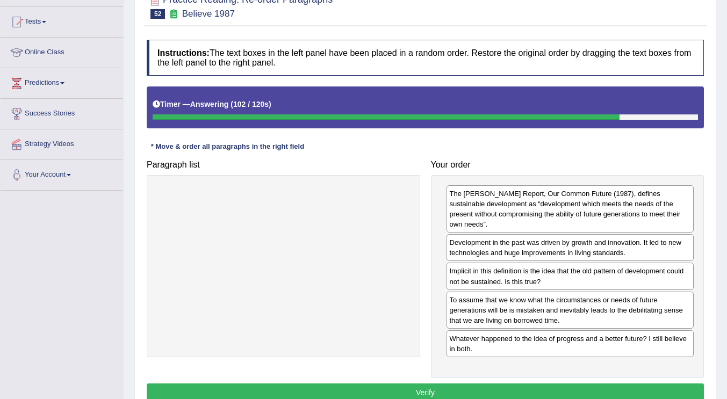
click at [448, 384] on button "Verify" at bounding box center [425, 393] width 557 height 18
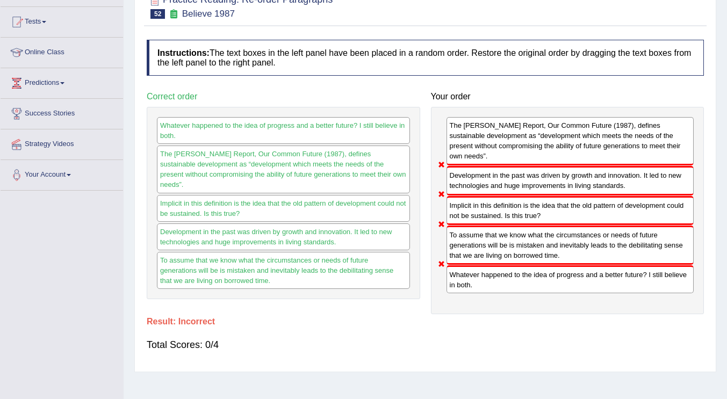
click at [336, 301] on div "Paragraph list Correct order Whatever happened to the idea of progress and a be…" at bounding box center [425, 201] width 568 height 228
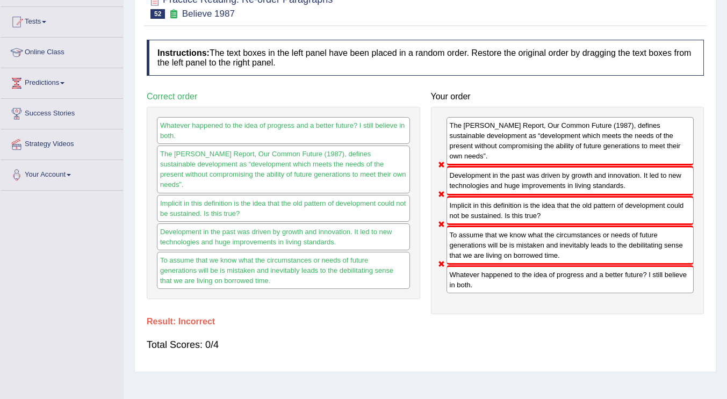
click at [336, 301] on div "Paragraph list Correct order Whatever happened to the idea of progress and a be…" at bounding box center [425, 201] width 568 height 228
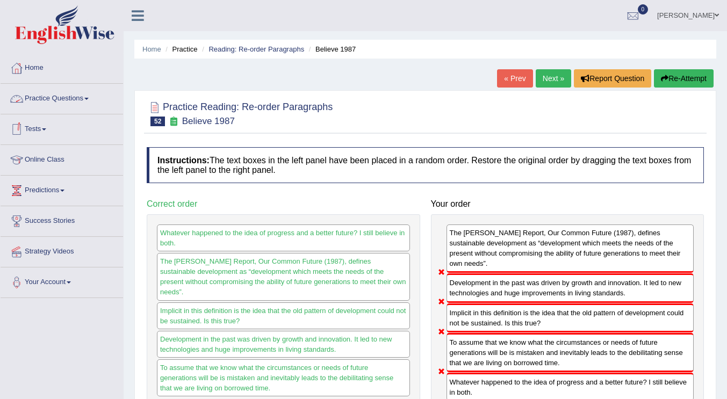
click at [90, 102] on link "Practice Questions" at bounding box center [62, 97] width 123 height 27
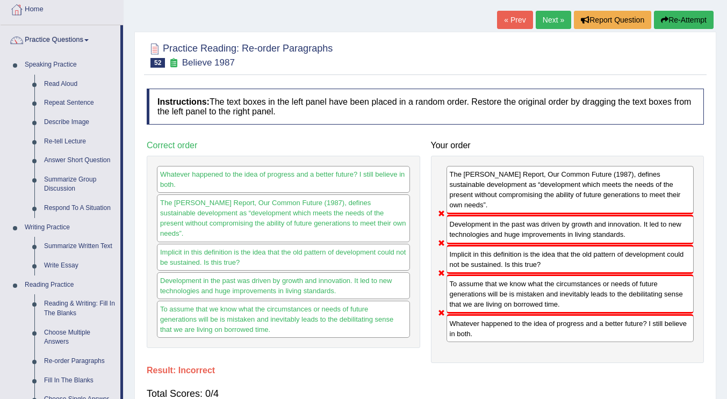
scroll to position [108, 0]
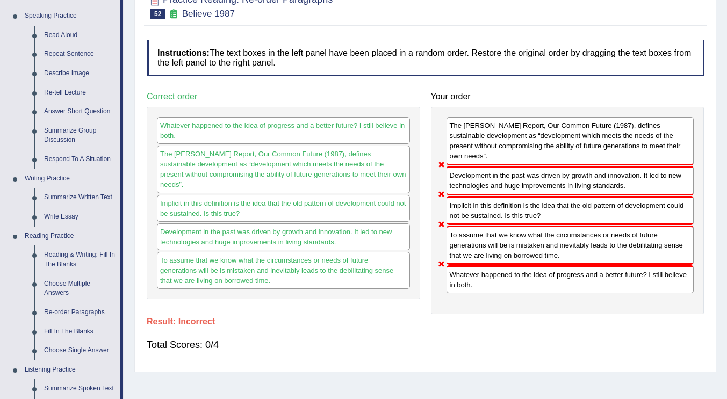
click at [92, 254] on link "Reading & Writing: Fill In The Blanks" at bounding box center [79, 260] width 81 height 28
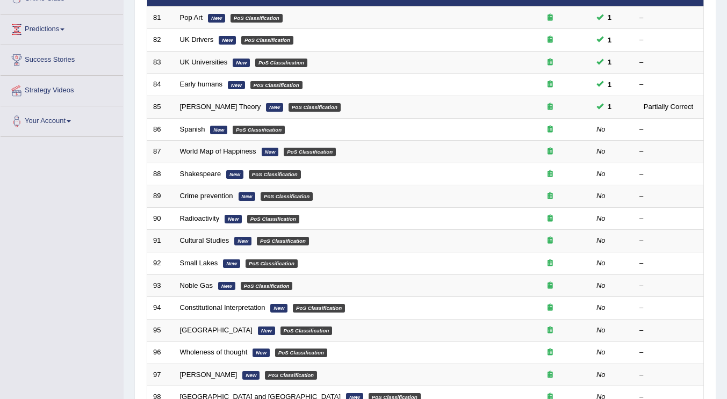
click at [216, 146] on td "World Map of Happiness New PoS Classification" at bounding box center [342, 152] width 336 height 23
click at [189, 128] on link "Spanish" at bounding box center [192, 129] width 25 height 8
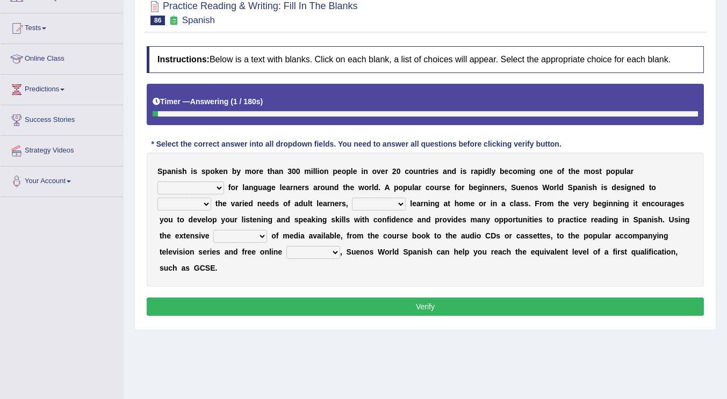
scroll to position [108, 0]
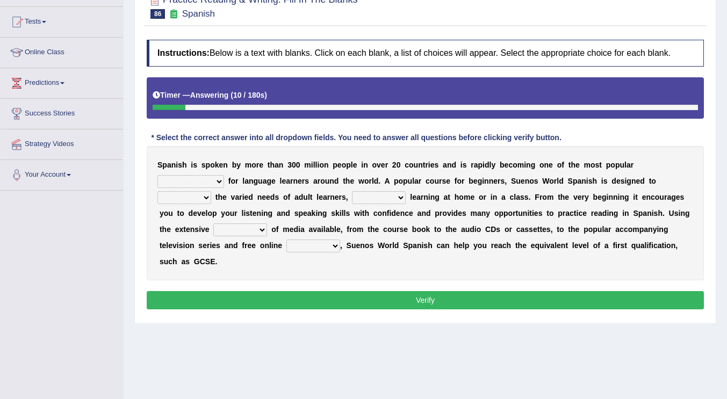
click at [194, 185] on select "commodities choices records improvements" at bounding box center [191, 181] width 67 height 13
select select "choices"
click at [158, 175] on select "commodities choices records improvements" at bounding box center [191, 181] width 67 height 13
click at [192, 197] on select "record meet choose satisfies" at bounding box center [185, 197] width 54 height 13
select select "meet"
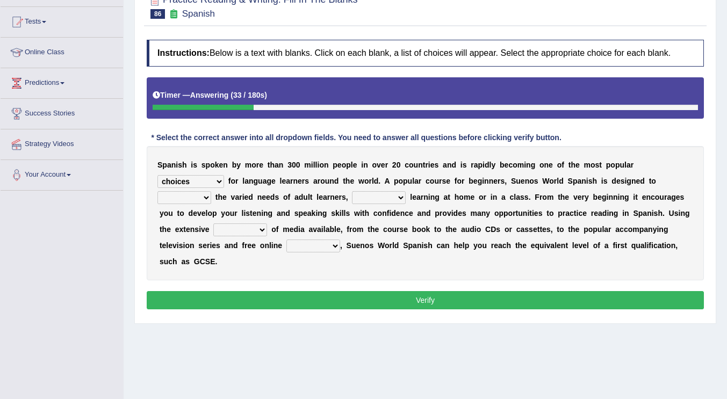
click at [158, 191] on select "record meet choose satisfies" at bounding box center [185, 197] width 54 height 13
click at [393, 196] on select "as whether nor not" at bounding box center [379, 197] width 54 height 13
select select "whether"
click at [352, 191] on select "as whether nor not" at bounding box center [379, 197] width 54 height 13
click at [254, 233] on select "series range rate wisdom" at bounding box center [240, 230] width 54 height 13
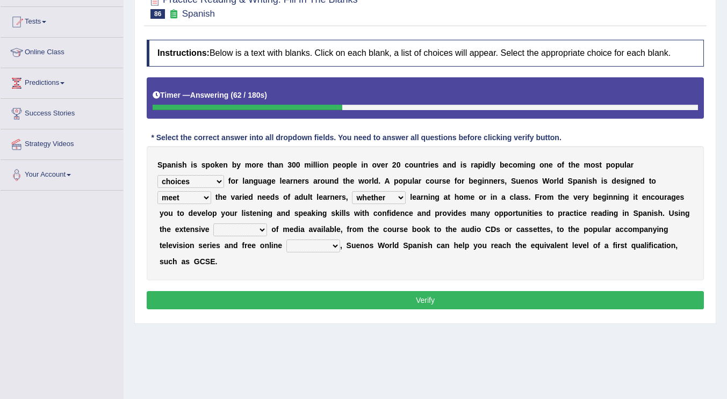
select select "range"
click at [213, 224] on select "series range rate wisdom" at bounding box center [240, 230] width 54 height 13
click at [319, 246] on select "actions activities breaches binge" at bounding box center [314, 246] width 54 height 13
select select "activities"
click at [287, 240] on select "actions activities breaches binge" at bounding box center [314, 246] width 54 height 13
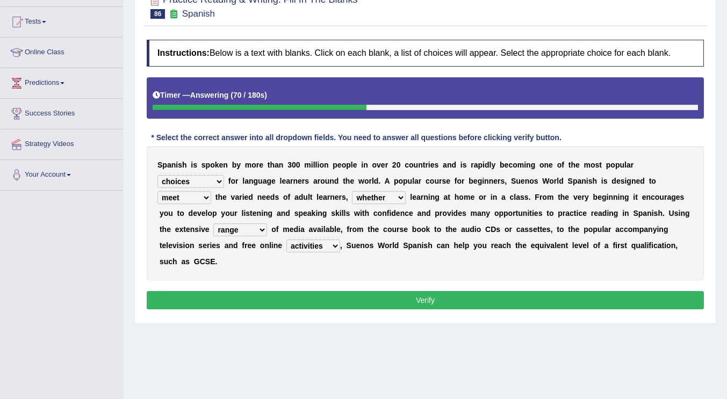
click at [454, 296] on button "Verify" at bounding box center [425, 300] width 557 height 18
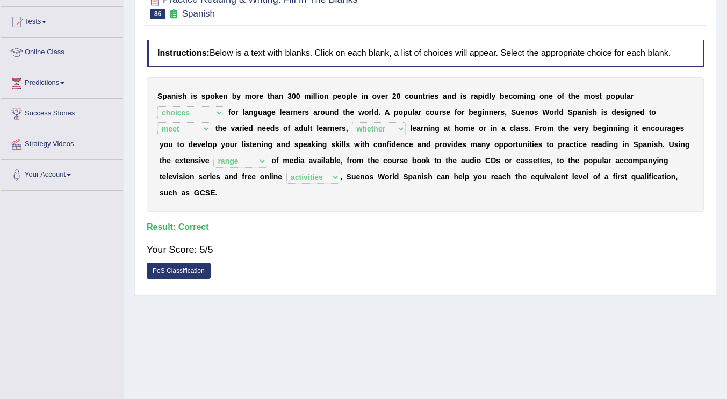
click at [468, 262] on div "Your Score: 5/5" at bounding box center [425, 250] width 557 height 26
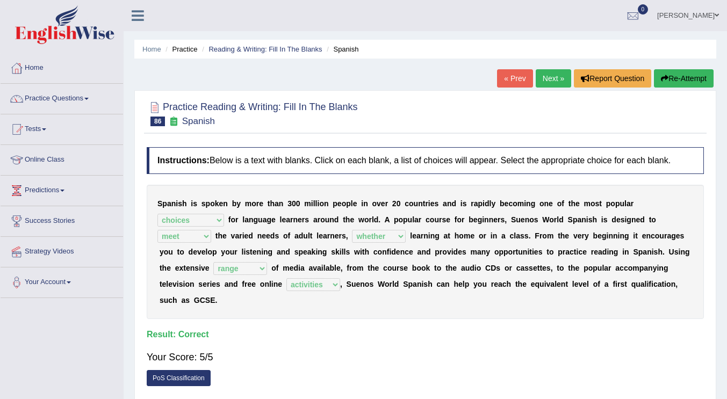
click at [553, 83] on link "Next »" at bounding box center [553, 78] width 35 height 18
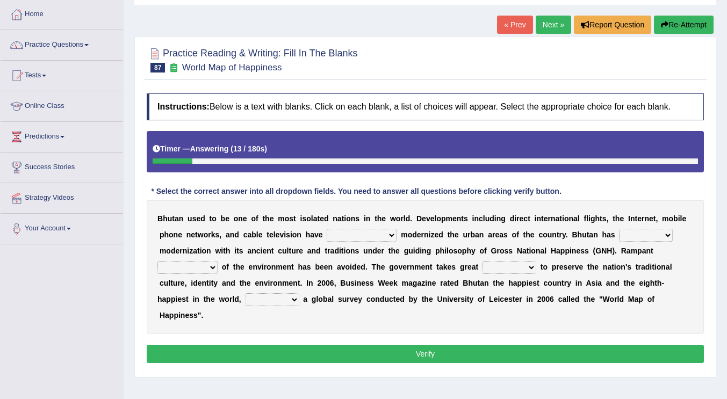
click at [372, 237] on select "spontaneously increasingly contemporarily mechanically" at bounding box center [362, 235] width 70 height 13
select select "increasingly"
click at [327, 229] on select "spontaneously increasingly contemporarily mechanically" at bounding box center [362, 235] width 70 height 13
click at [660, 235] on select "altered balanced opted juggled" at bounding box center [646, 235] width 54 height 13
select select "balanced"
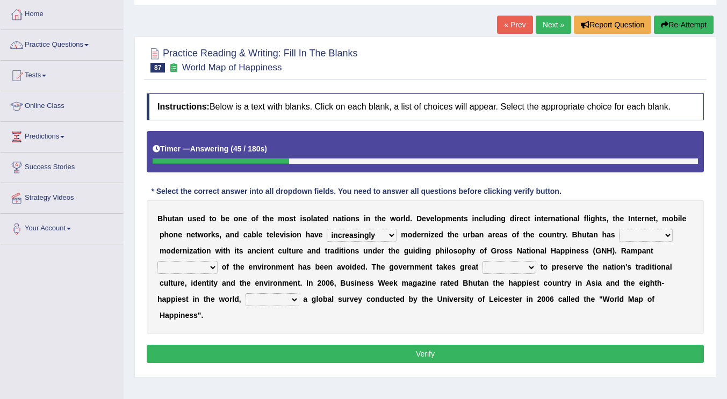
click at [619, 229] on select "altered balanced opted juggled" at bounding box center [646, 235] width 54 height 13
click at [193, 269] on select "destruction embodiment vanity execution" at bounding box center [188, 267] width 60 height 13
select select "destruction"
click at [158, 261] on select "destruction embodiment vanity execution" at bounding box center [188, 267] width 60 height 13
click at [519, 266] on select "pride measures effects allowance" at bounding box center [510, 267] width 54 height 13
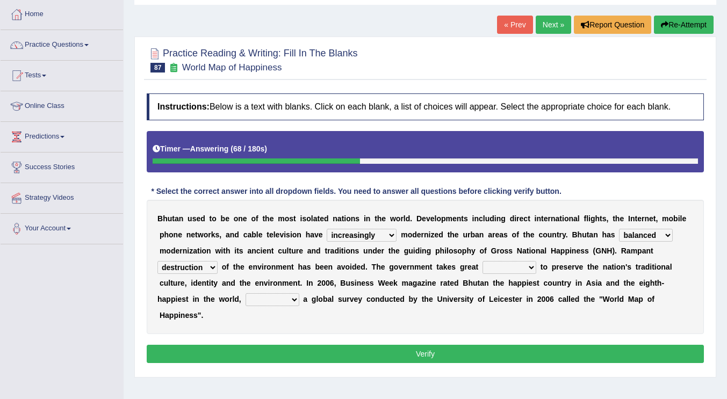
select select "measures"
click at [483, 261] on select "pride measures effects allowance" at bounding box center [510, 267] width 54 height 13
click at [267, 301] on select "submitting citing reviewing proving" at bounding box center [273, 300] width 54 height 13
click at [404, 319] on div "B h u t a n u s e d t o b e o n e o f t h e m o s t i s o l a t e d n a t i o n…" at bounding box center [425, 267] width 557 height 134
click at [285, 303] on select "submitting citing reviewing proving" at bounding box center [273, 300] width 54 height 13
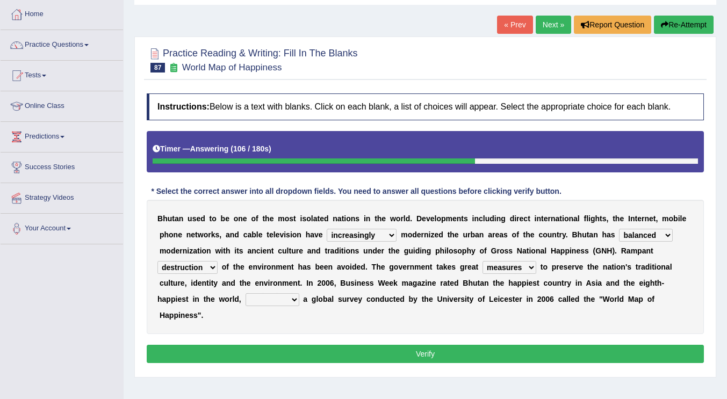
select select "citing"
click at [246, 294] on select "submitting citing reviewing proving" at bounding box center [273, 300] width 54 height 13
click at [351, 324] on div "B h u t a n u s e d t o b e o n e o f t h e m o s t i s o l a t e d n a t i o n…" at bounding box center [425, 267] width 557 height 134
click at [425, 357] on button "Verify" at bounding box center [425, 354] width 557 height 18
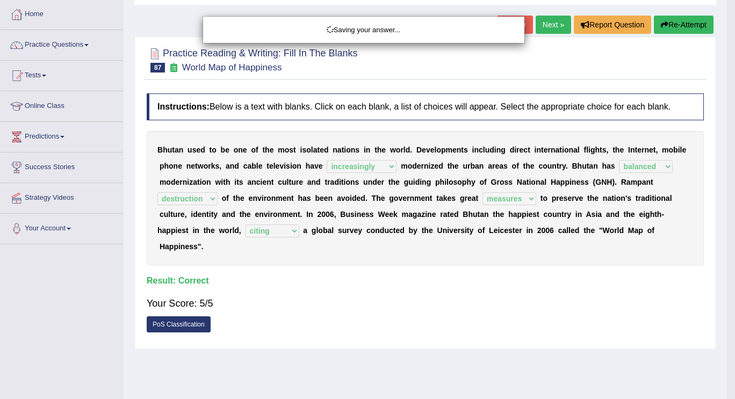
click at [421, 351] on div "Saving your answer..." at bounding box center [367, 199] width 735 height 399
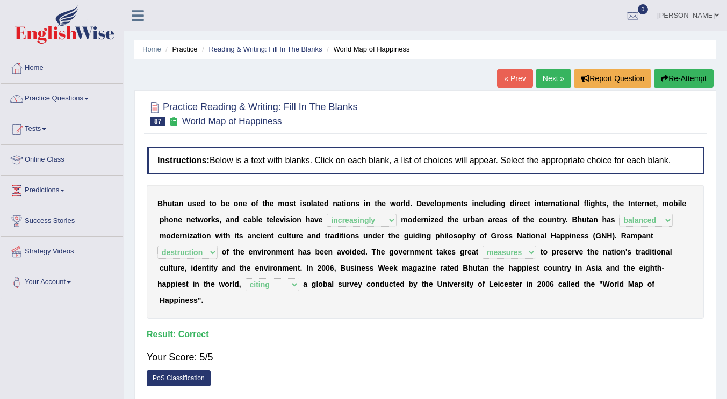
click at [552, 81] on link "Next »" at bounding box center [553, 78] width 35 height 18
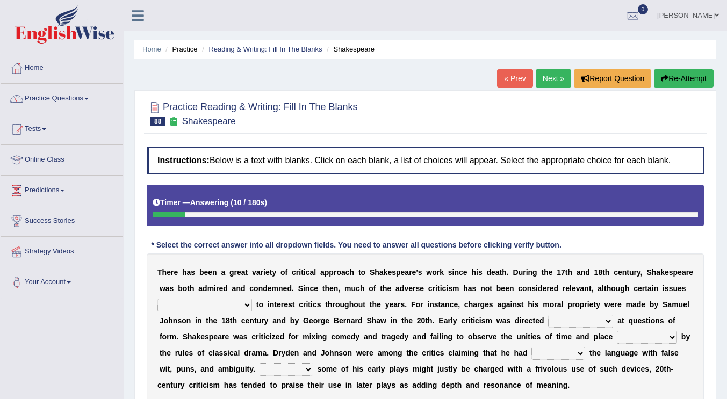
click at [237, 307] on select "have continued would have continued being continued continued" at bounding box center [205, 305] width 95 height 13
select select "have continued"
click at [158, 299] on select "have continued would have continued being continued continued" at bounding box center [205, 305] width 95 height 13
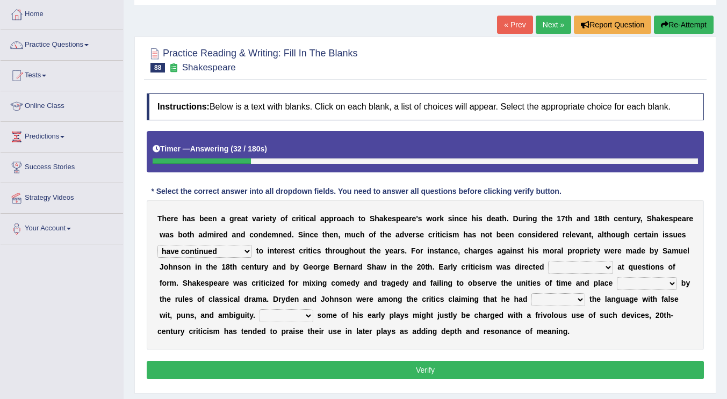
click at [582, 271] on select "consecutively primarily hardly solely" at bounding box center [580, 267] width 65 height 13
select select "consecutively"
click at [548, 261] on select "consecutively primarily hardly solely" at bounding box center [580, 267] width 65 height 13
click at [591, 274] on select "consecutively primarily hardly solely" at bounding box center [580, 267] width 65 height 13
click at [460, 333] on b "h" at bounding box center [459, 331] width 5 height 9
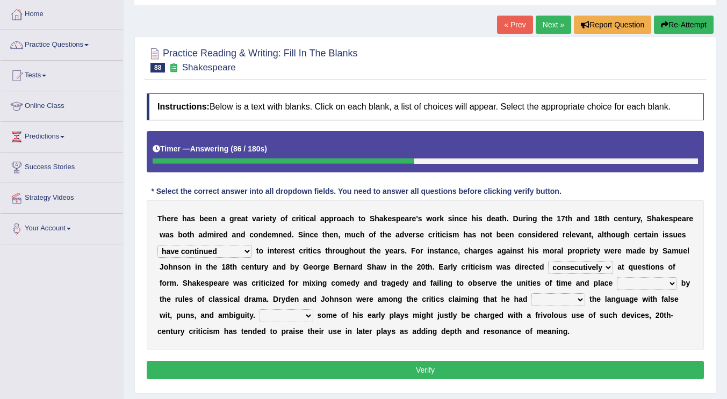
click at [641, 282] on select "subscribed documented described prescribed" at bounding box center [647, 283] width 60 height 13
select select "documented"
click at [617, 277] on select "subscribed documented described prescribed" at bounding box center [647, 283] width 60 height 13
click at [555, 297] on select "versed referred transverse corrupted" at bounding box center [559, 300] width 54 height 13
select select "referred"
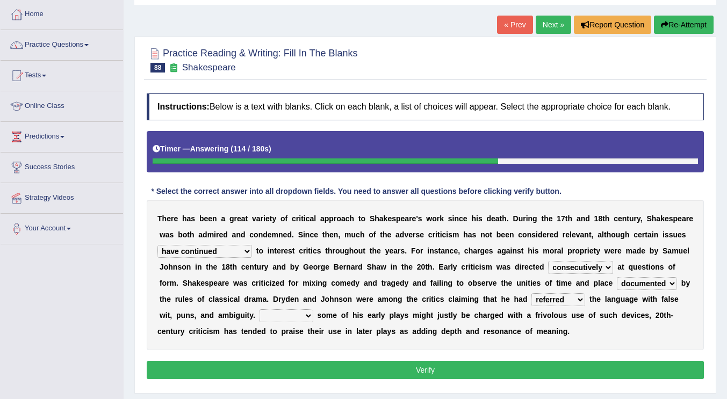
click at [532, 294] on select "versed referred transverse corrupted" at bounding box center [559, 300] width 54 height 13
click at [297, 319] on select "Since Because That While" at bounding box center [287, 316] width 54 height 13
select select "Because"
click at [260, 310] on select "Since Because That While" at bounding box center [287, 316] width 54 height 13
click at [297, 315] on select "Since Because That While" at bounding box center [287, 316] width 54 height 13
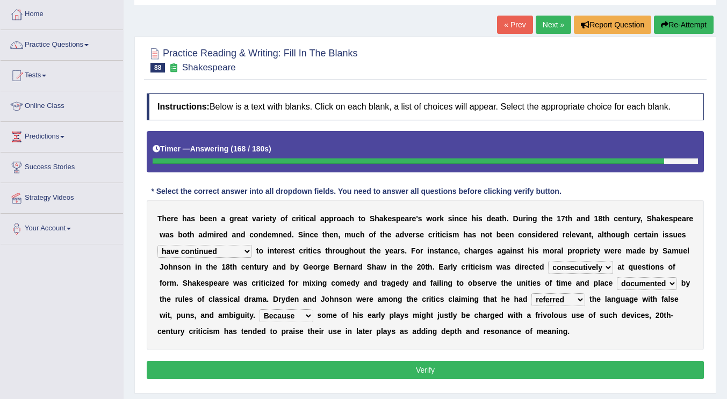
click at [387, 327] on div "T h e r e h a s b e e n a g r e a t v a r i e t y o f c r i t i c a l a p p r o…" at bounding box center [425, 275] width 557 height 151
click at [282, 317] on select "Since Because That While" at bounding box center [287, 316] width 54 height 13
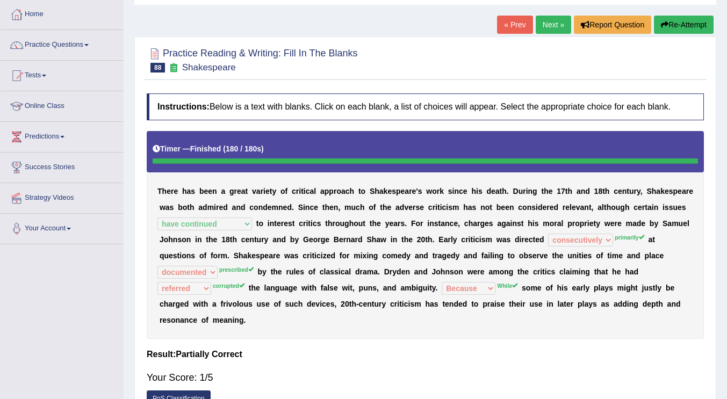
click at [345, 332] on div "T h e r e h a s b e e n a g r e a t v a r i e t y o f c r i t i c a l a p p r o…" at bounding box center [425, 235] width 557 height 208
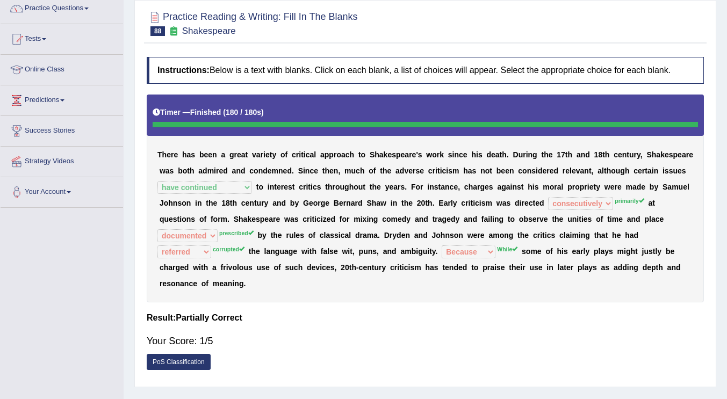
scroll to position [108, 0]
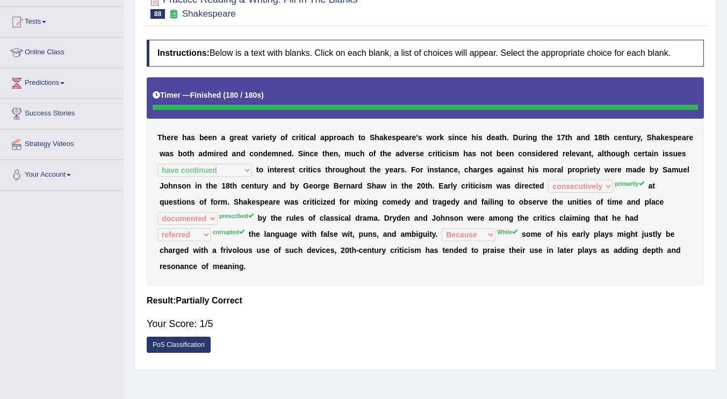
click at [345, 332] on div "Your Score: 1/5" at bounding box center [425, 324] width 557 height 26
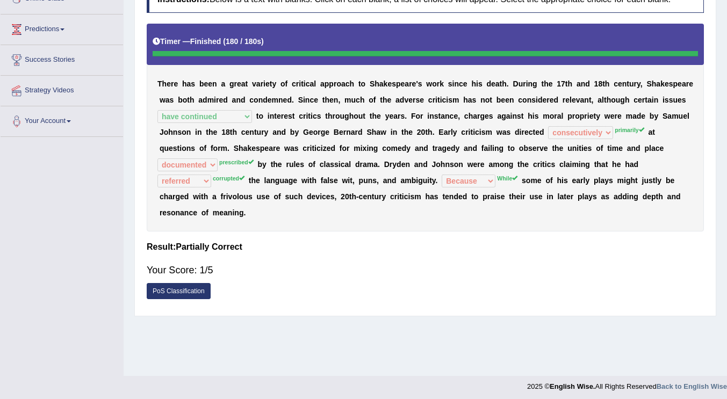
scroll to position [165, 0]
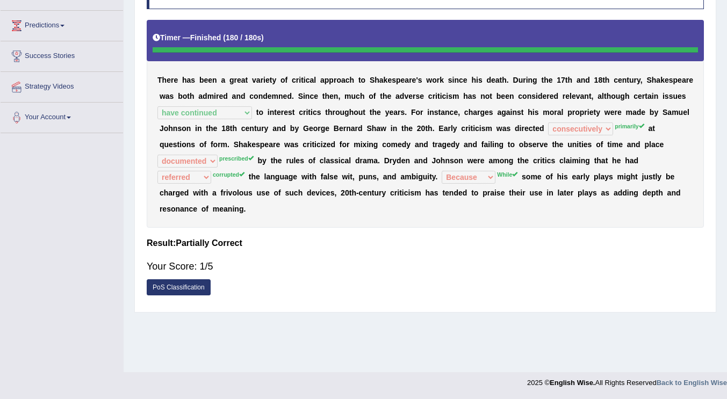
click at [362, 310] on div "Practice Reading & Writing: Fill In The Blanks 88 Shakespeare Instructions: Bel…" at bounding box center [425, 119] width 582 height 388
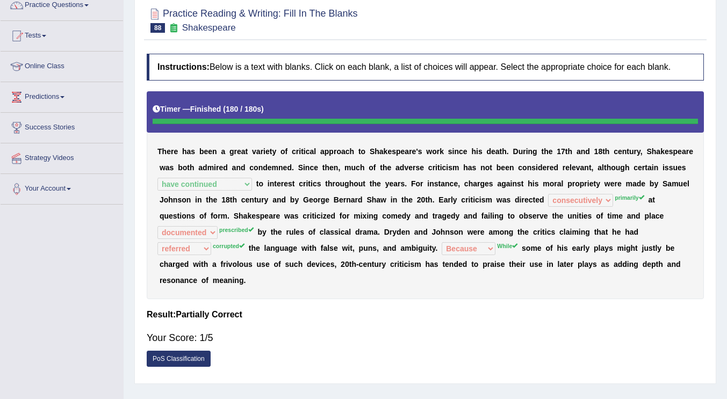
scroll to position [58, 0]
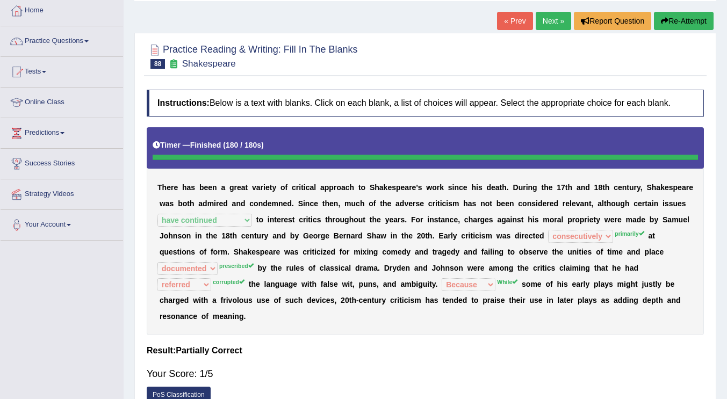
click at [545, 26] on link "Next »" at bounding box center [553, 21] width 35 height 18
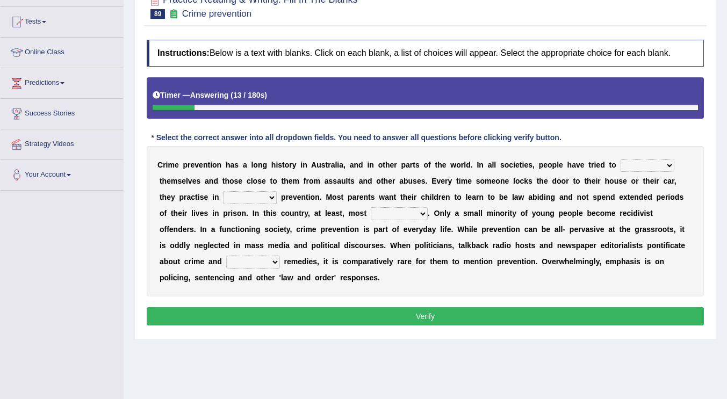
click at [644, 171] on select "promote respect protect enhance" at bounding box center [648, 165] width 54 height 13
click at [464, 260] on b "m" at bounding box center [467, 262] width 6 height 9
click at [645, 163] on select "promote respect protect enhance" at bounding box center [648, 165] width 54 height 13
select select "protect"
click at [621, 159] on select "promote respect protect enhance" at bounding box center [648, 165] width 54 height 13
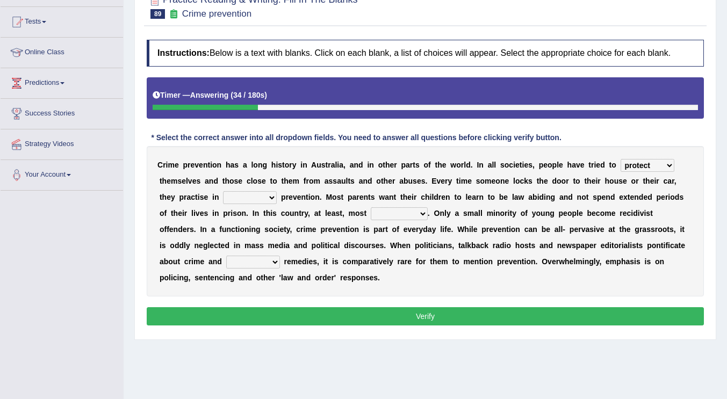
click at [259, 198] on select "part of a form of relation to addition to" at bounding box center [250, 197] width 54 height 13
click at [223, 191] on select "part of a form of relation to addition to" at bounding box center [250, 197] width 54 height 13
click at [244, 196] on select "part of a form of relation to addition to" at bounding box center [250, 197] width 54 height 13
select select "a form of"
click at [223, 191] on select "part of a form of relation to addition to" at bounding box center [250, 197] width 54 height 13
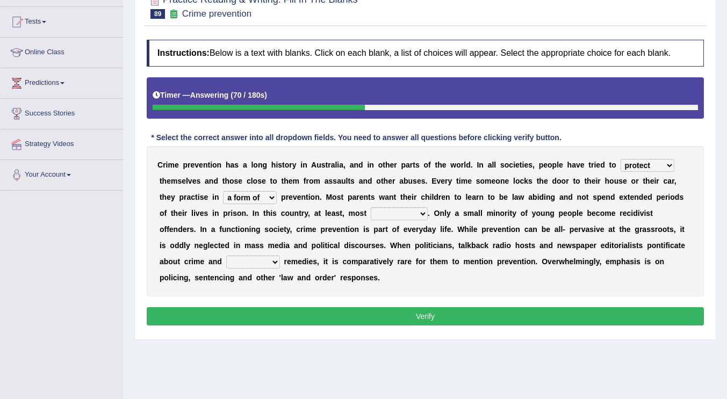
click at [243, 202] on select "part of a form of relation to addition to" at bounding box center [250, 197] width 54 height 13
click at [223, 191] on select "part of a form of relation to addition to" at bounding box center [250, 197] width 54 height 13
drag, startPoint x: 390, startPoint y: 212, endPoint x: 418, endPoint y: 218, distance: 29.2
click at [390, 212] on select "success succeed successful succeeding" at bounding box center [399, 214] width 57 height 13
click at [590, 245] on b "e" at bounding box center [592, 245] width 4 height 9
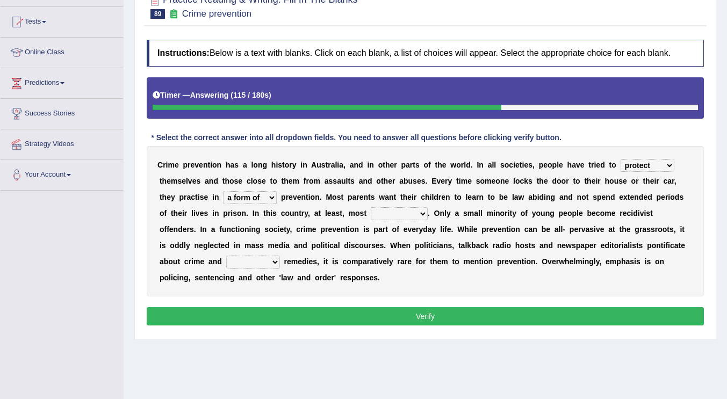
click at [419, 213] on select "success succeed successful succeeding" at bounding box center [399, 214] width 57 height 13
click at [405, 196] on b "h" at bounding box center [405, 197] width 5 height 9
click at [395, 212] on select "success succeed successful succeeding" at bounding box center [399, 214] width 57 height 13
select select "successful"
click at [371, 208] on select "success succeed successful succeeding" at bounding box center [399, 214] width 57 height 13
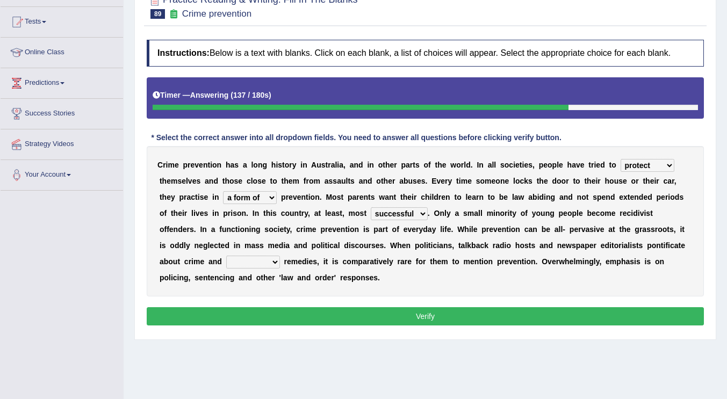
click at [245, 254] on div "C r i m e p r e v e n t i o n h a s a l o n g h i s t o r y i n A u s t r a l i…" at bounding box center [425, 221] width 557 height 151
click at [231, 261] on select "default possible articulate absolute" at bounding box center [253, 262] width 54 height 13
select select "possible"
click at [226, 256] on select "default possible articulate absolute" at bounding box center [253, 262] width 54 height 13
click at [487, 285] on div "C r i m e p r e v e n t i o n h a s a l o n g h i s t o r y i n A u s t r a l i…" at bounding box center [425, 221] width 557 height 151
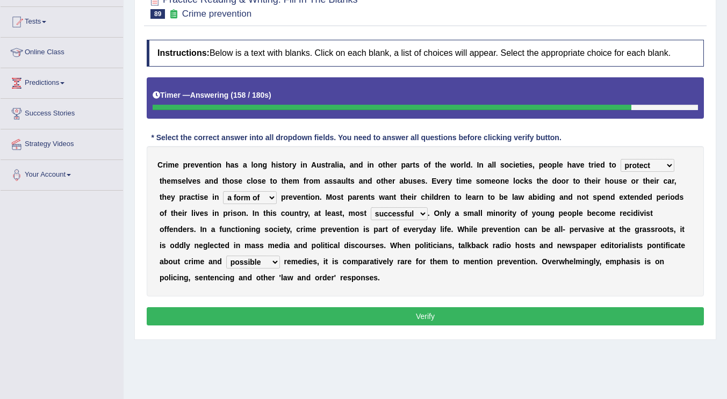
click at [438, 305] on div "Instructions: Below is a text with blanks. Click on each blank, a list of choic…" at bounding box center [425, 184] width 563 height 300
click at [424, 313] on button "Verify" at bounding box center [425, 317] width 557 height 18
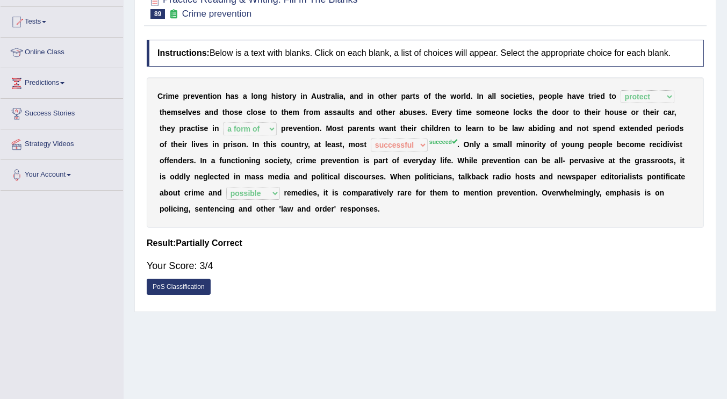
click at [419, 312] on div "Practice Reading & Writing: Fill In The Blanks 89 Crime prevention Instructions…" at bounding box center [425, 148] width 582 height 330
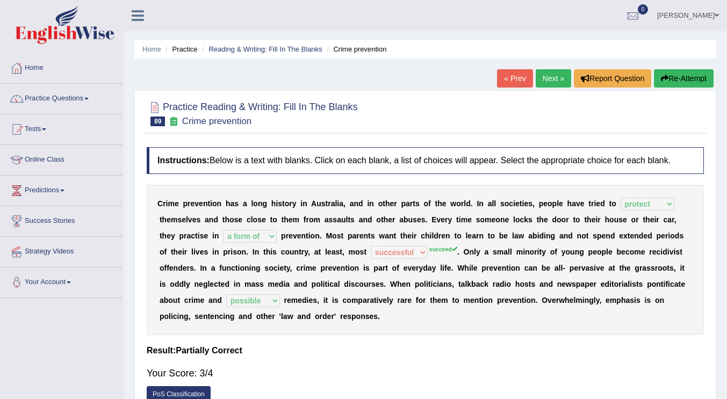
click at [552, 79] on link "Next »" at bounding box center [553, 78] width 35 height 18
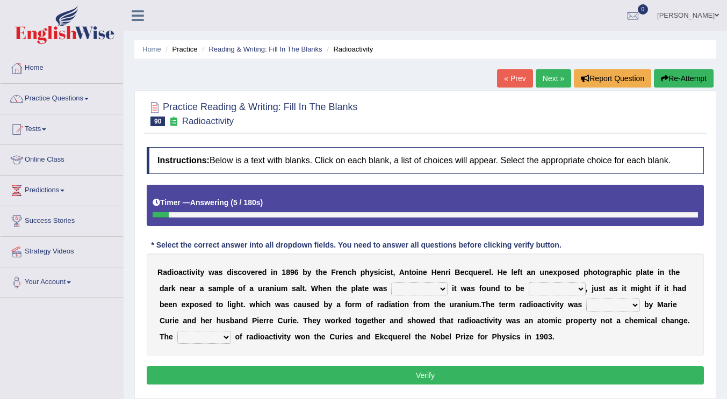
click at [432, 288] on select "developed unraveled overlapped transmitted" at bounding box center [419, 289] width 56 height 13
select select "transmitted"
click at [391, 283] on select "developed unraveled overlapped transmitted" at bounding box center [419, 289] width 56 height 13
click at [547, 285] on select "transparent corrugated fogged clarified" at bounding box center [557, 289] width 57 height 13
select select "corrugated"
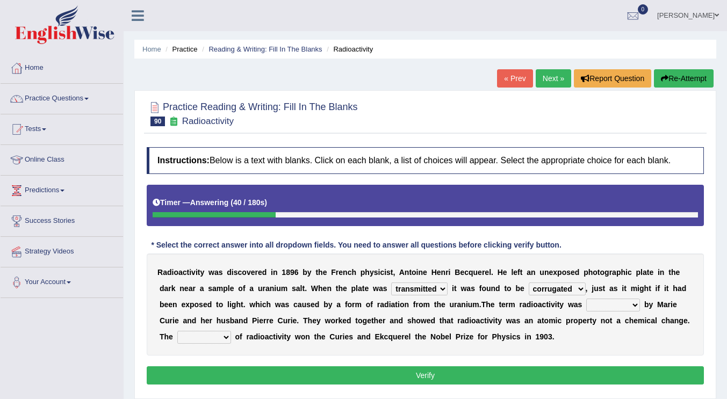
click at [529, 283] on select "transparent corrugated fogged clarified" at bounding box center [557, 289] width 57 height 13
click at [607, 308] on select "concocted coined expected estimated" at bounding box center [614, 305] width 54 height 13
select select "concocted"
click at [587, 299] on select "concocted coined expected estimated" at bounding box center [614, 305] width 54 height 13
click at [211, 334] on select "fabrication invention discharge discovery" at bounding box center [204, 337] width 54 height 13
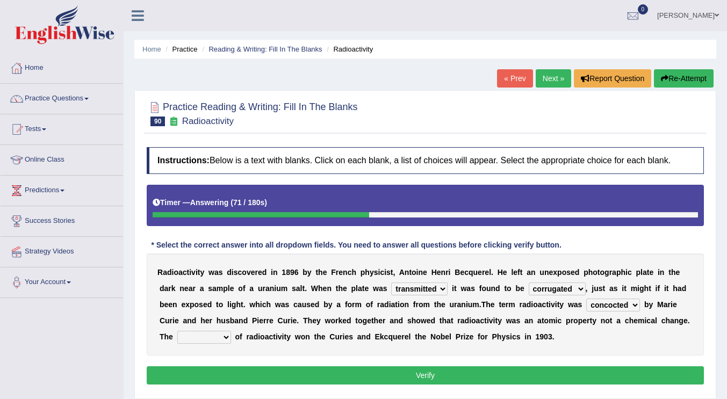
select select "discovery"
click at [177, 331] on select "fabrication invention discharge discovery" at bounding box center [204, 337] width 54 height 13
click at [223, 339] on select "fabrication invention discharge discovery" at bounding box center [204, 337] width 54 height 13
click at [389, 339] on b "q" at bounding box center [390, 337] width 5 height 9
click at [437, 376] on button "Verify" at bounding box center [425, 376] width 557 height 18
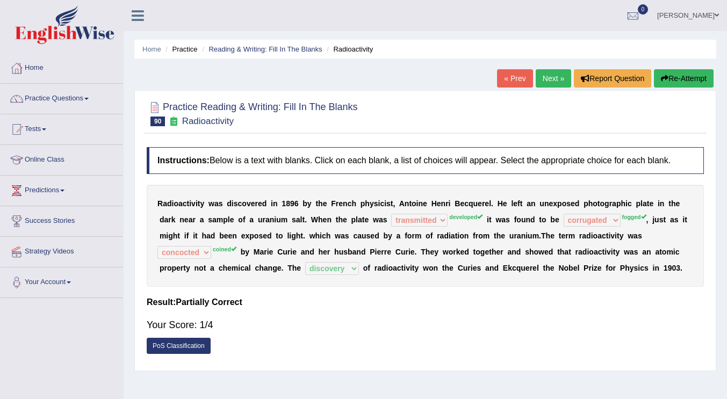
click at [312, 313] on div "Your Score: 1/4" at bounding box center [425, 325] width 557 height 26
